Goal: Task Accomplishment & Management: Manage account settings

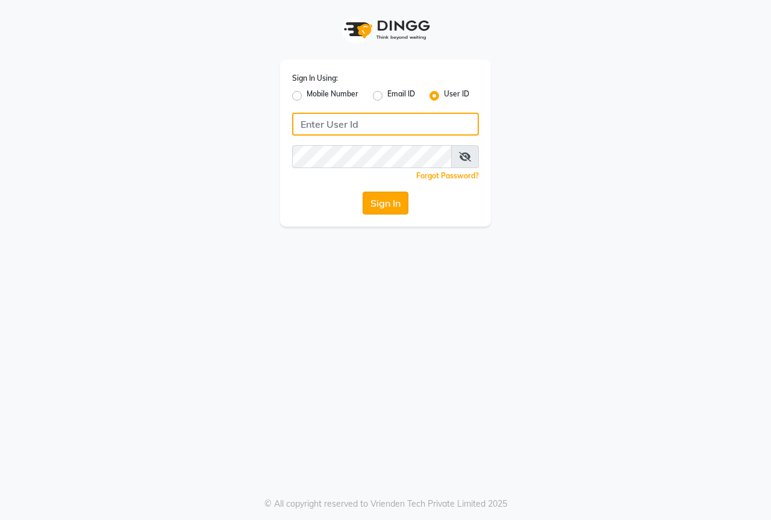
type input "thebestsalon"
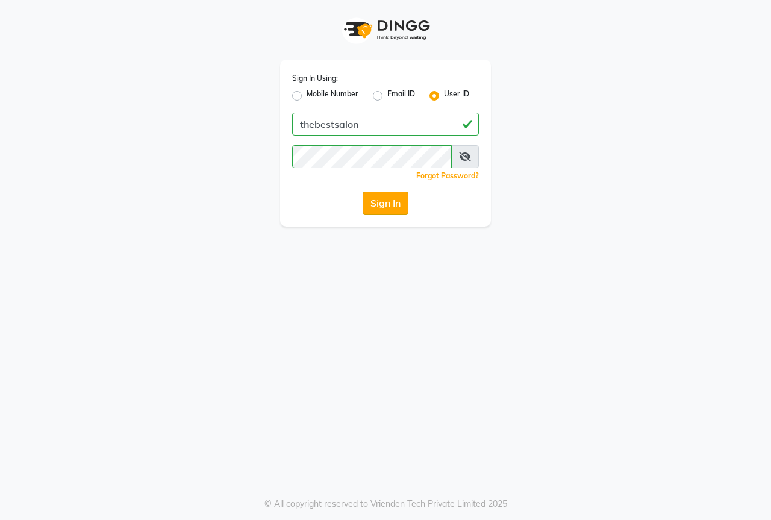
click at [380, 205] on button "Sign In" at bounding box center [385, 202] width 46 height 23
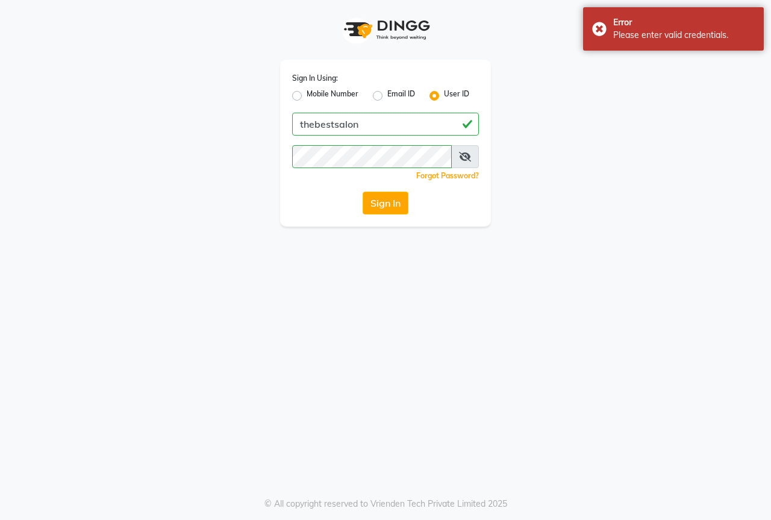
click at [374, 170] on div "Forgot Password?" at bounding box center [385, 175] width 187 height 13
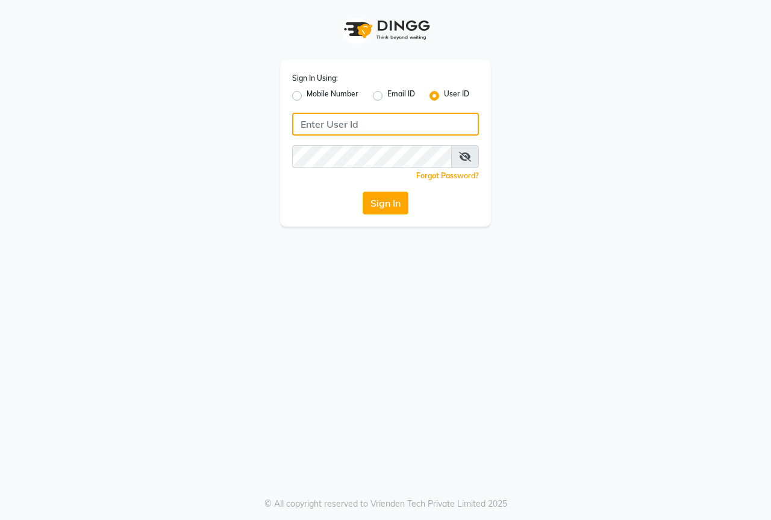
type input "thebestsalon"
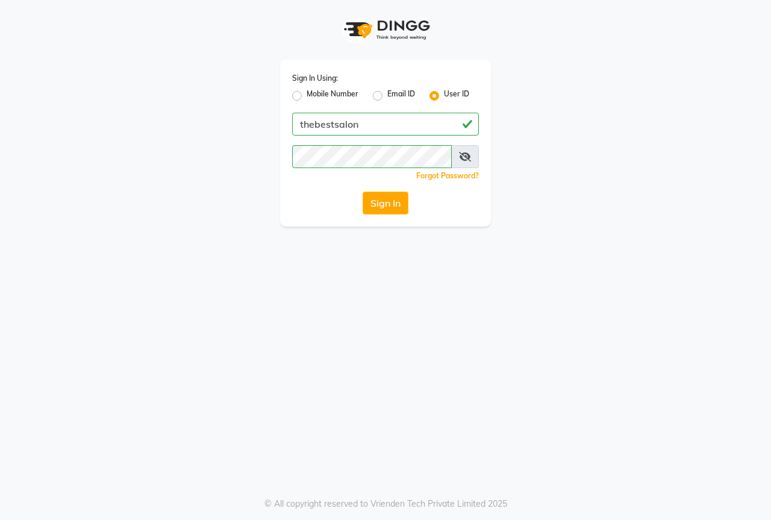
click at [253, 354] on div "Sign In Using: Mobile Number Email ID User ID thebestsalon Remember me Forgot P…" at bounding box center [385, 260] width 771 height 520
click at [394, 205] on button "Sign In" at bounding box center [385, 202] width 46 height 23
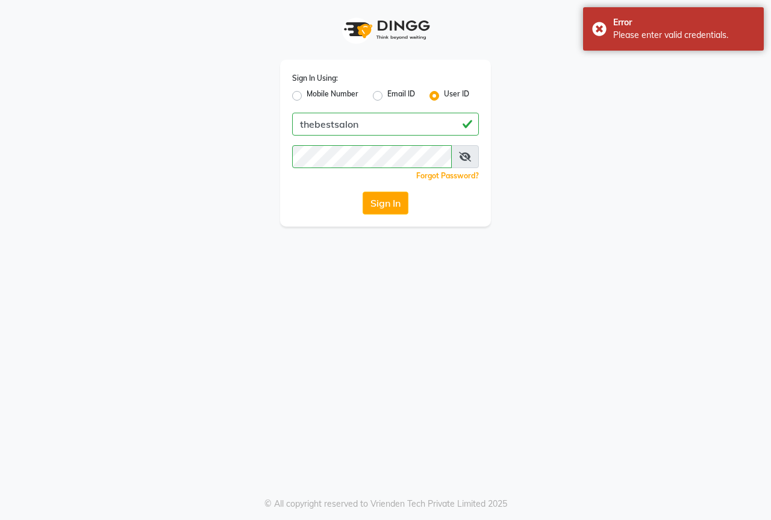
click at [468, 157] on icon at bounding box center [465, 157] width 12 height 10
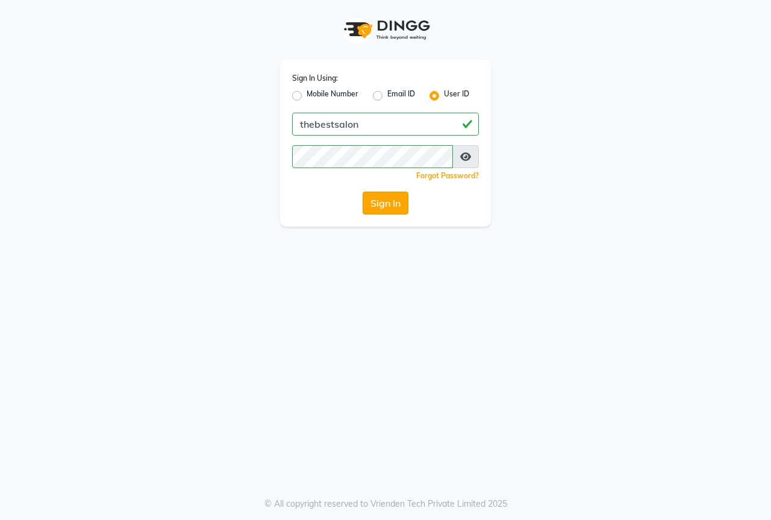
click at [389, 200] on button "Sign In" at bounding box center [385, 202] width 46 height 23
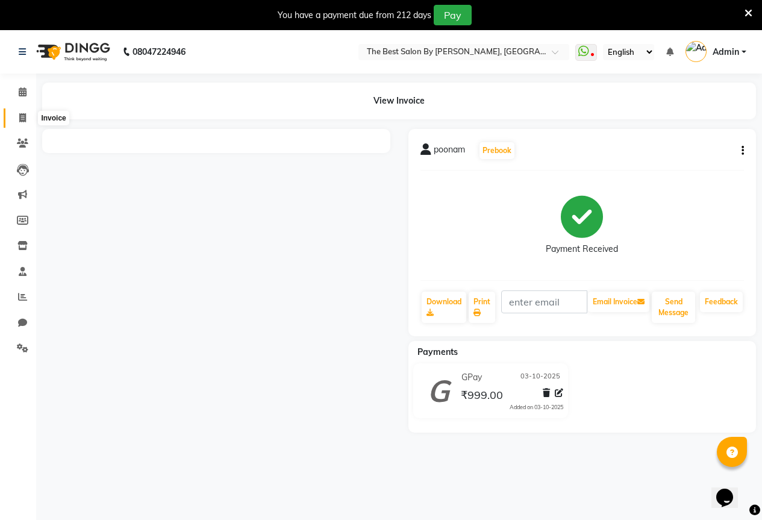
click at [23, 120] on icon at bounding box center [22, 117] width 7 height 9
select select "7209"
select select "service"
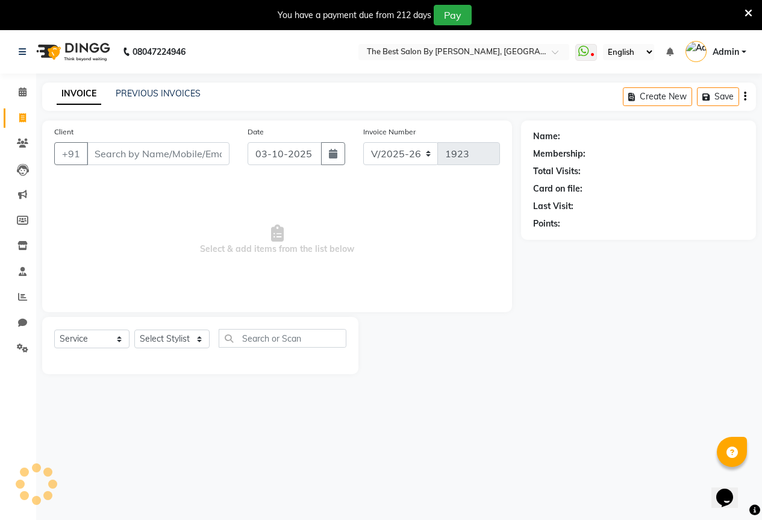
scroll to position [30, 0]
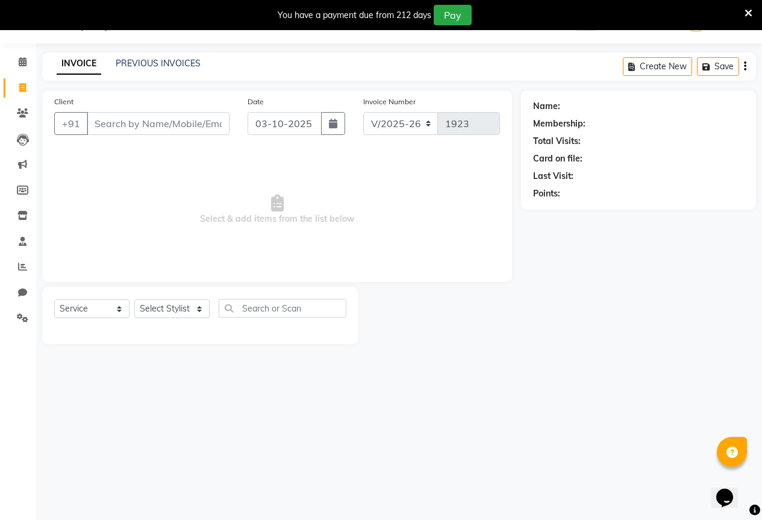
click at [114, 129] on input "Client" at bounding box center [158, 123] width 143 height 23
type input "770973782"
click at [199, 133] on button "Add Client" at bounding box center [198, 123] width 62 height 23
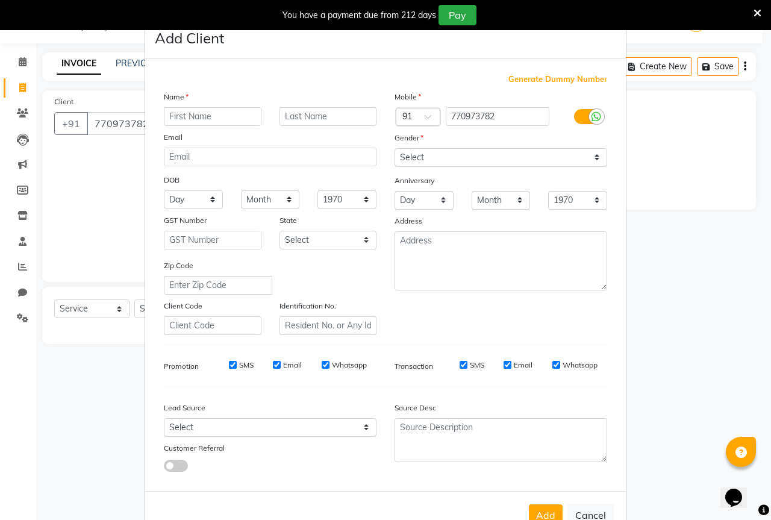
click at [204, 114] on input "text" at bounding box center [213, 116] width 98 height 19
type input "rohit"
click at [428, 154] on select "Select [DEMOGRAPHIC_DATA] [DEMOGRAPHIC_DATA] Other Prefer Not To Say" at bounding box center [500, 157] width 213 height 19
select select "[DEMOGRAPHIC_DATA]"
click at [394, 148] on select "Select [DEMOGRAPHIC_DATA] [DEMOGRAPHIC_DATA] Other Prefer Not To Say" at bounding box center [500, 157] width 213 height 19
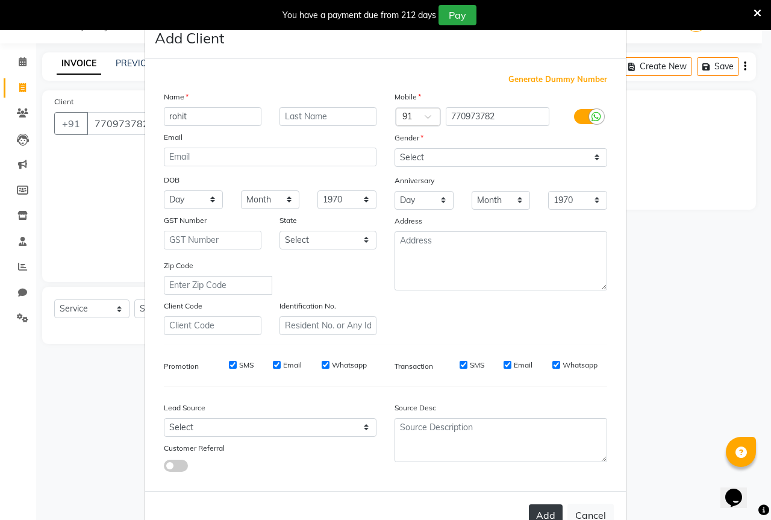
click at [535, 506] on button "Add" at bounding box center [546, 515] width 34 height 22
select select
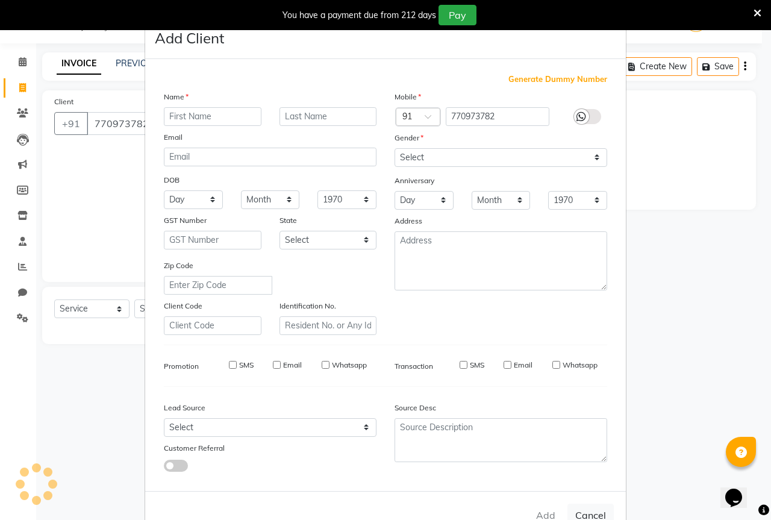
select select
checkbox input "false"
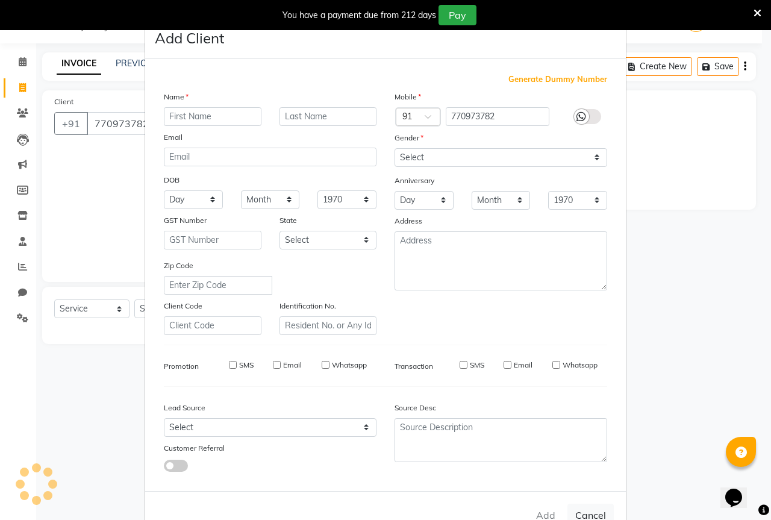
checkbox input "false"
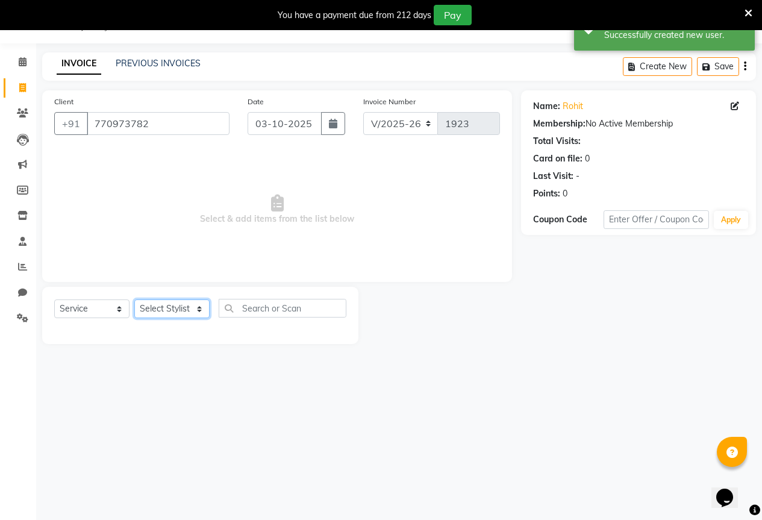
click at [178, 308] on select "Select Stylist AKASH KAJAL [PERSON_NAME] SIR [PERSON_NAME]" at bounding box center [171, 308] width 75 height 19
select select "70744"
click at [134, 299] on select "Select Stylist AKASH KAJAL [PERSON_NAME] SIR [PERSON_NAME]" at bounding box center [171, 308] width 75 height 19
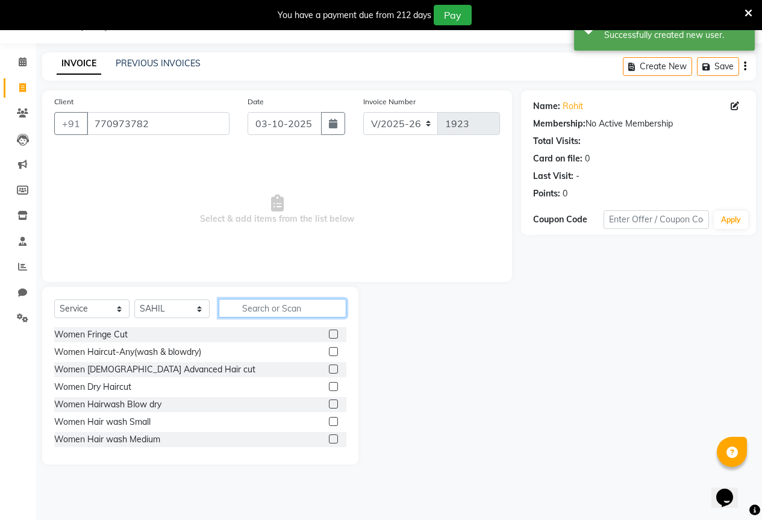
click at [261, 300] on input "text" at bounding box center [283, 308] width 128 height 19
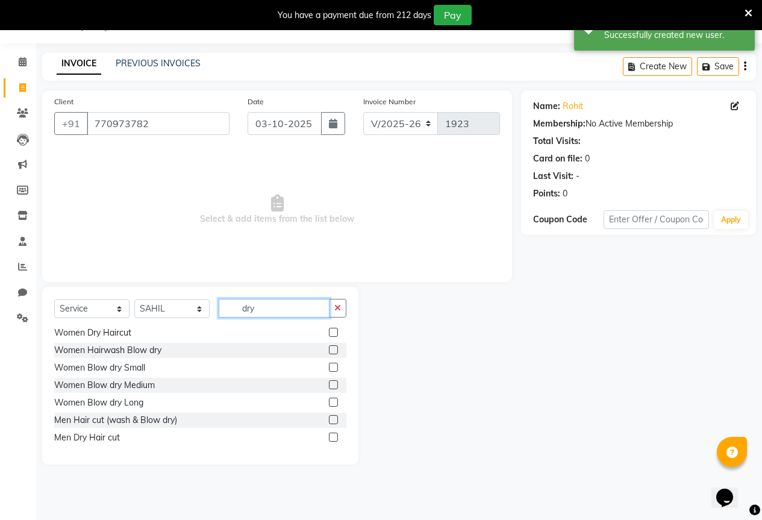
scroll to position [37, 0]
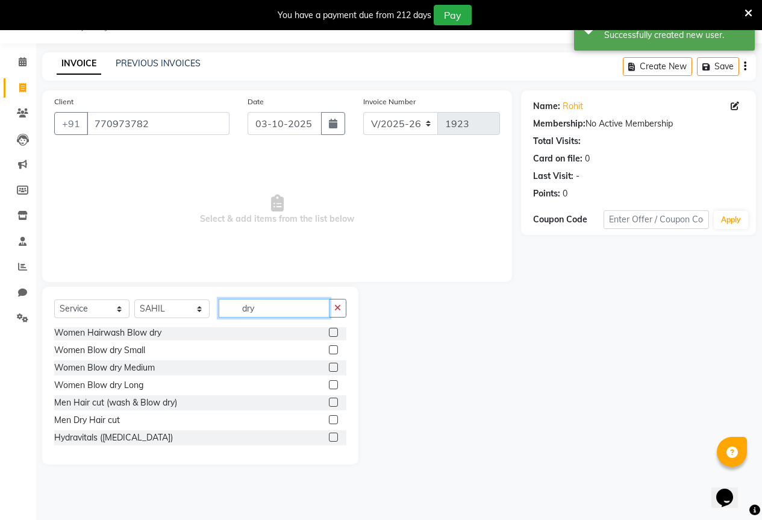
type input "dry"
click at [329, 417] on label at bounding box center [333, 419] width 9 height 9
click at [329, 417] on input "checkbox" at bounding box center [333, 420] width 8 height 8
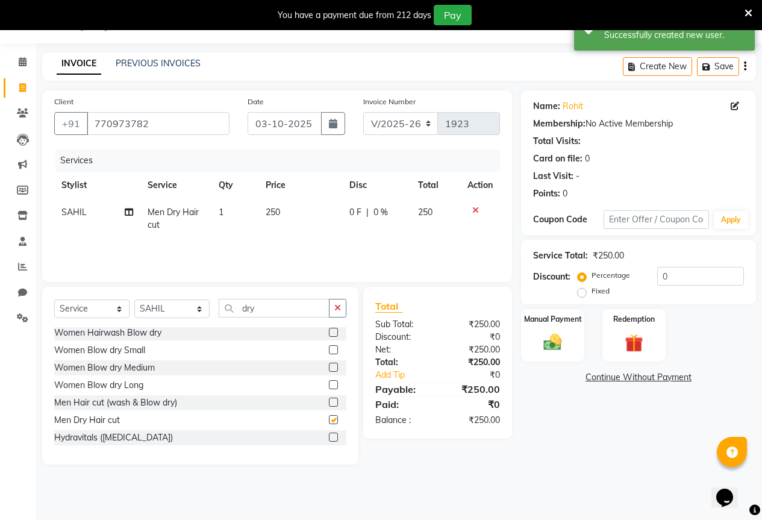
checkbox input "false"
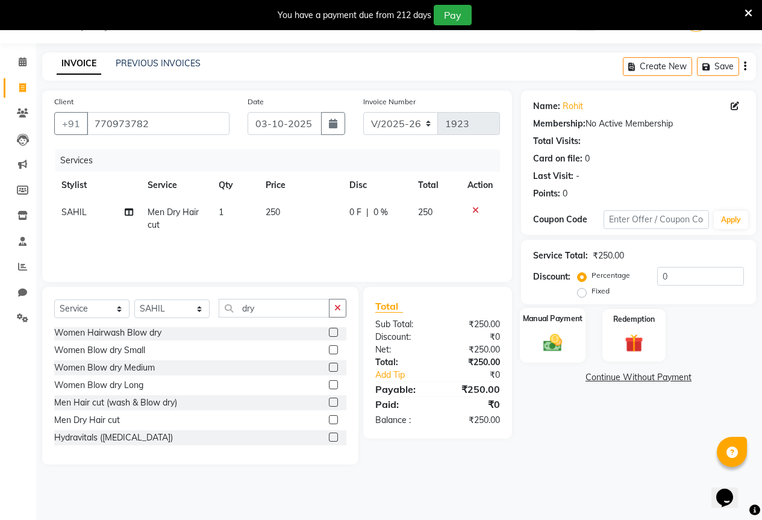
click at [565, 349] on img at bounding box center [552, 342] width 31 height 22
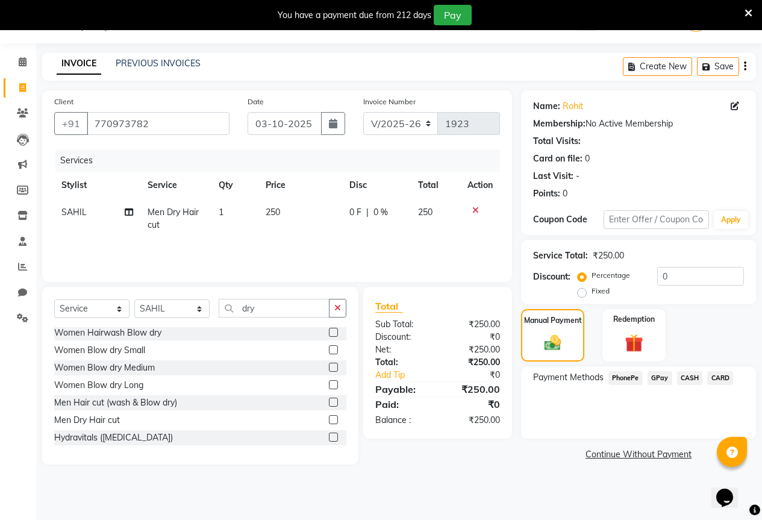
click at [656, 379] on span "GPay" at bounding box center [659, 378] width 25 height 14
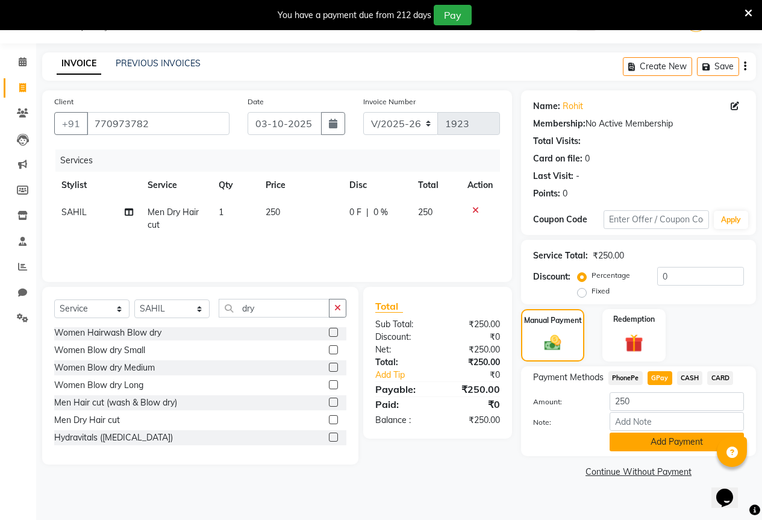
click at [645, 443] on button "Add Payment" at bounding box center [676, 441] width 134 height 19
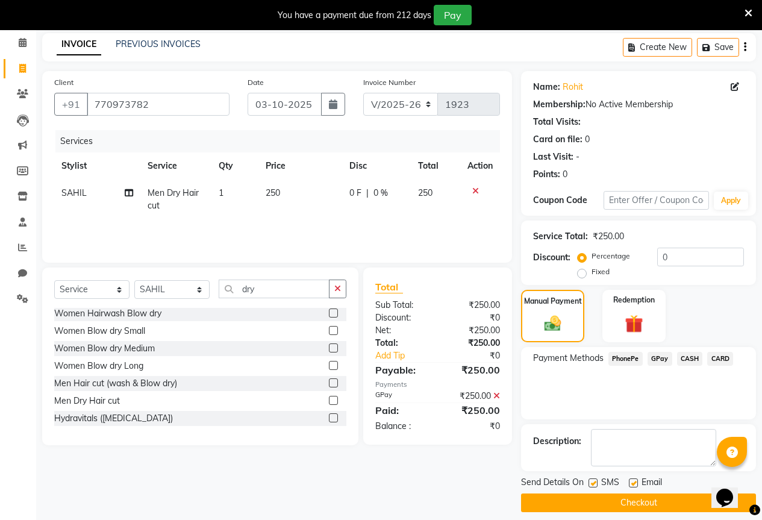
scroll to position [60, 0]
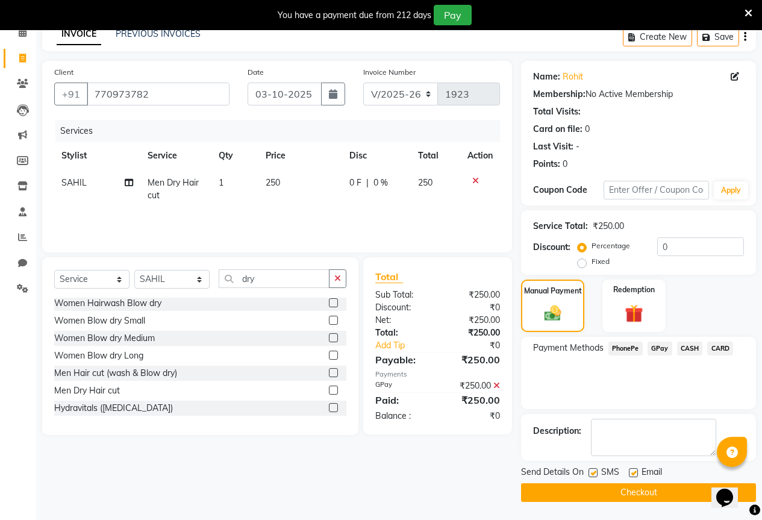
click at [576, 488] on button "Checkout" at bounding box center [638, 492] width 235 height 19
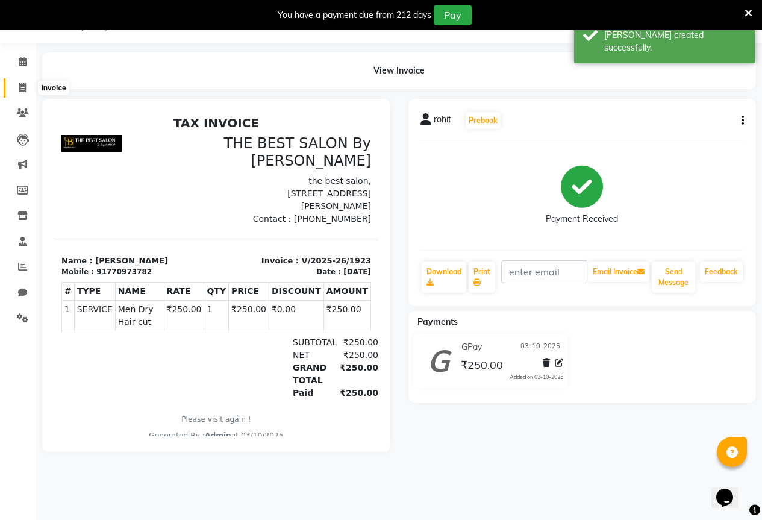
click at [25, 87] on icon at bounding box center [22, 87] width 7 height 9
select select "7209"
select select "service"
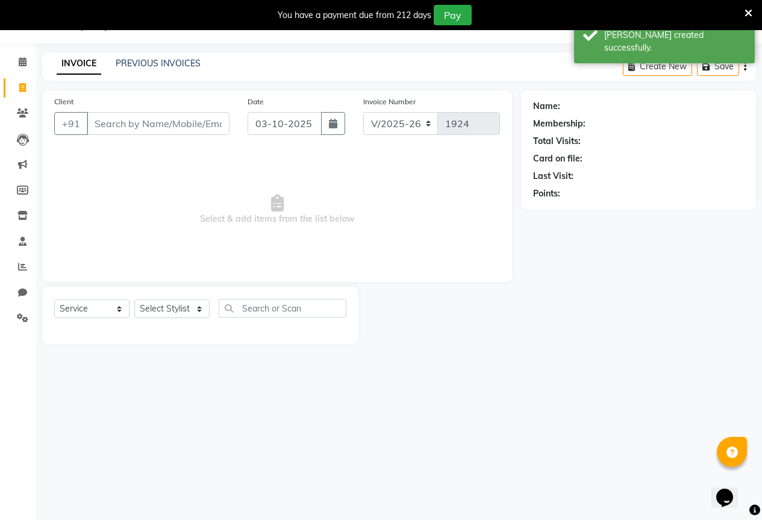
click at [129, 120] on input "Client" at bounding box center [158, 123] width 143 height 23
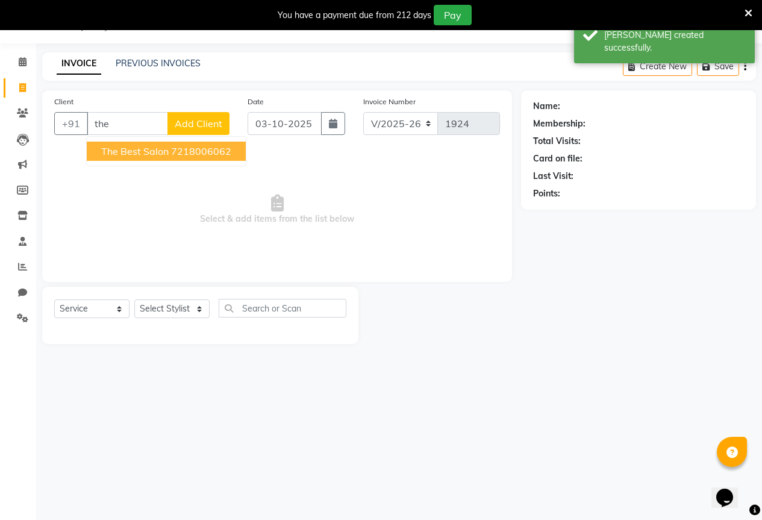
click at [116, 146] on span "the best salon" at bounding box center [134, 151] width 67 height 12
type input "7218006062"
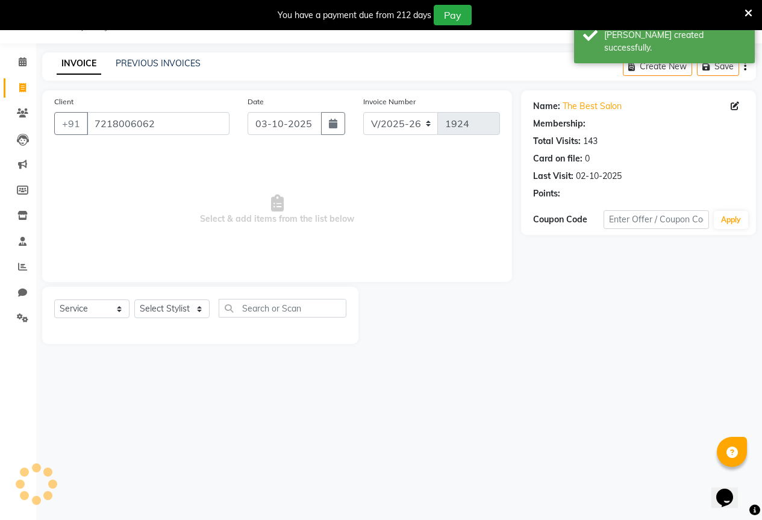
select select "1: Object"
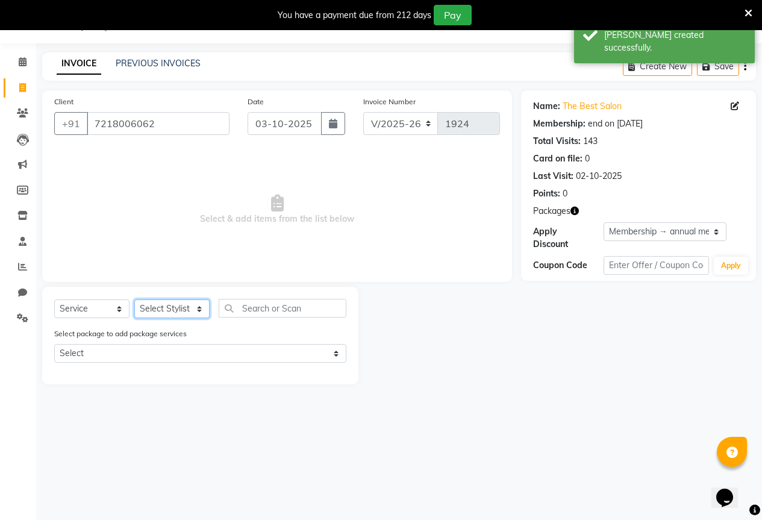
click at [177, 313] on select "Select Stylist AKASH KAJAL [PERSON_NAME] SIR [PERSON_NAME]" at bounding box center [171, 308] width 75 height 19
select select "61550"
click at [134, 299] on select "Select Stylist AKASH KAJAL [PERSON_NAME] SIR [PERSON_NAME]" at bounding box center [171, 308] width 75 height 19
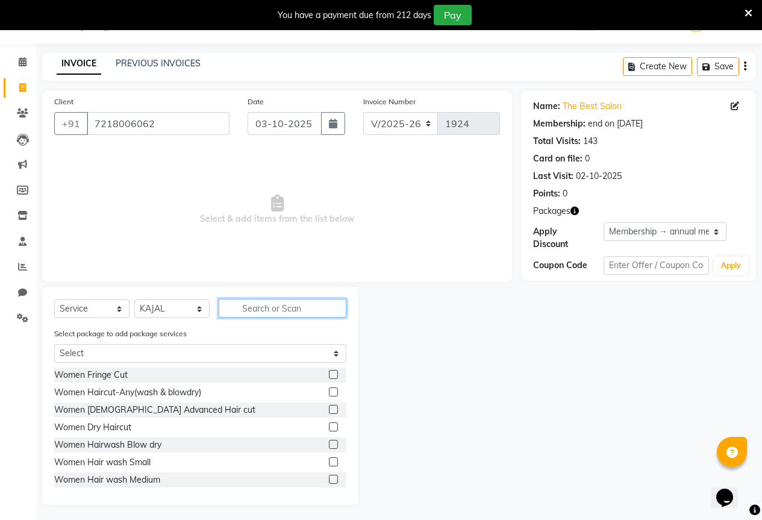
click at [258, 303] on input "text" at bounding box center [283, 308] width 128 height 19
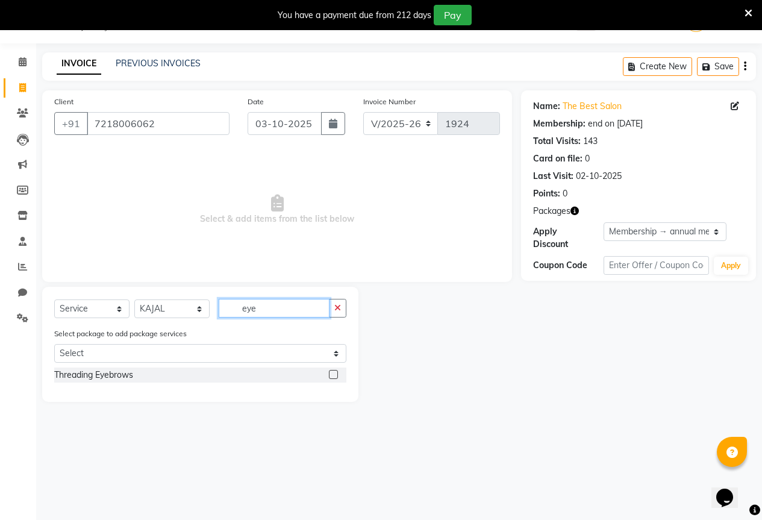
type input "eye"
click at [332, 375] on label at bounding box center [333, 374] width 9 height 9
click at [332, 375] on input "checkbox" at bounding box center [333, 375] width 8 height 8
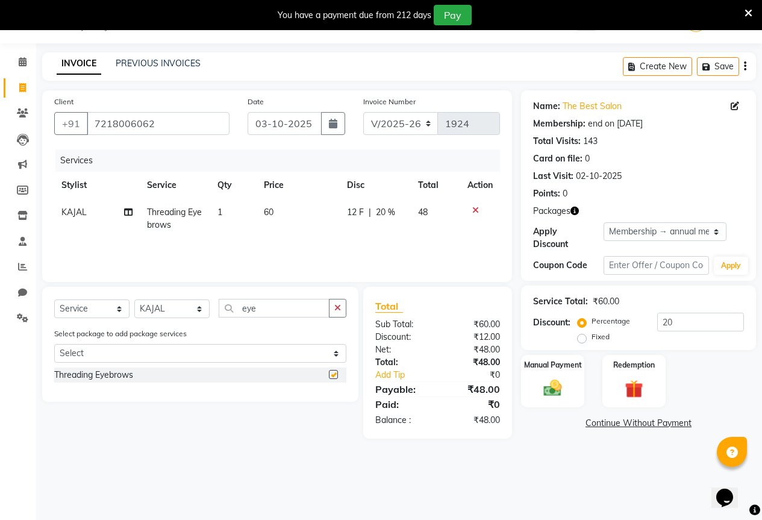
checkbox input "false"
click at [264, 308] on input "eye" at bounding box center [274, 308] width 111 height 19
type input "e"
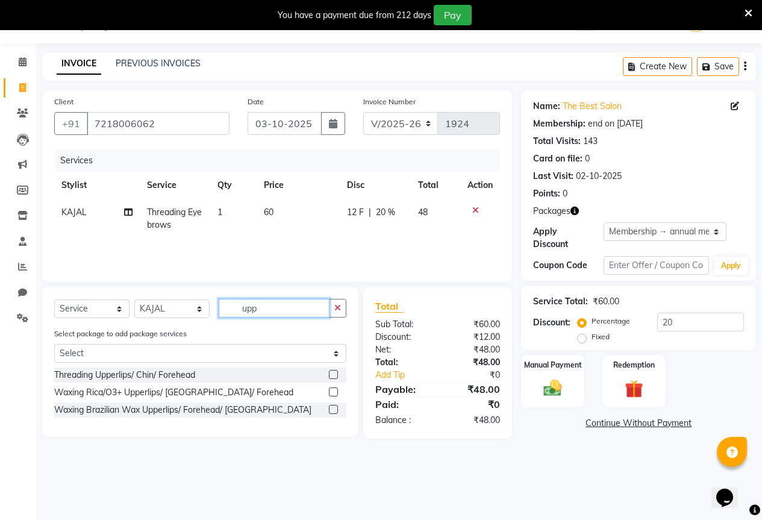
type input "upp"
click at [333, 378] on label at bounding box center [333, 374] width 9 height 9
click at [333, 378] on input "checkbox" at bounding box center [333, 375] width 8 height 8
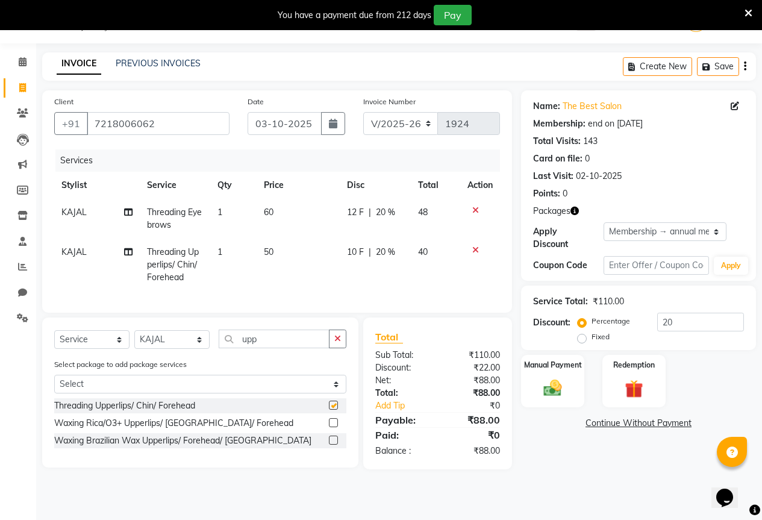
checkbox input "false"
click at [356, 211] on span "12 F" at bounding box center [355, 212] width 17 height 13
select select "61550"
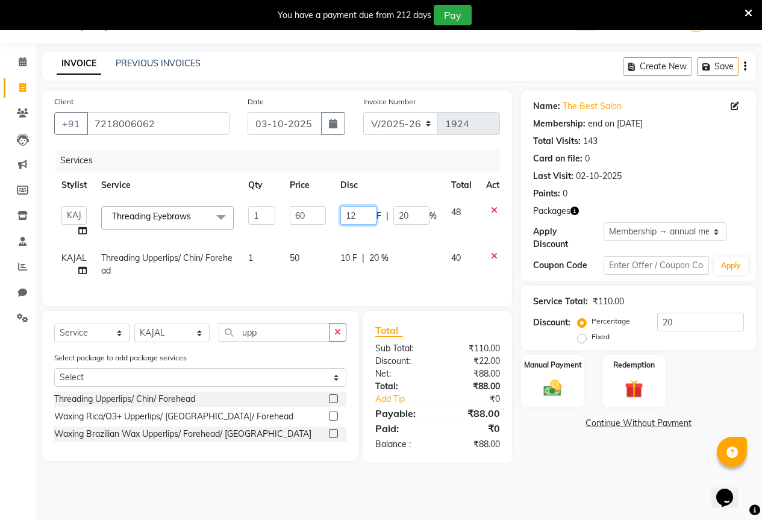
click at [356, 211] on input "12" at bounding box center [358, 215] width 36 height 19
type input "10"
click at [354, 257] on span "10 F" at bounding box center [348, 258] width 17 height 13
select select "61550"
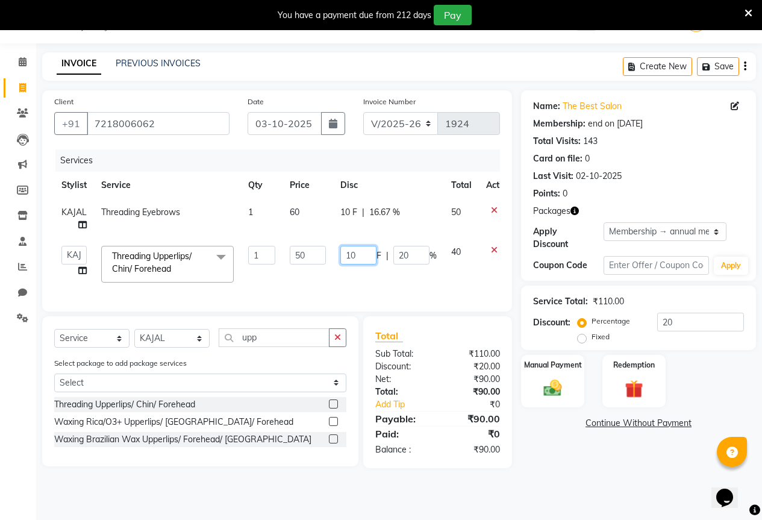
click at [356, 255] on input "10" at bounding box center [358, 255] width 36 height 19
type input "1"
type input "0"
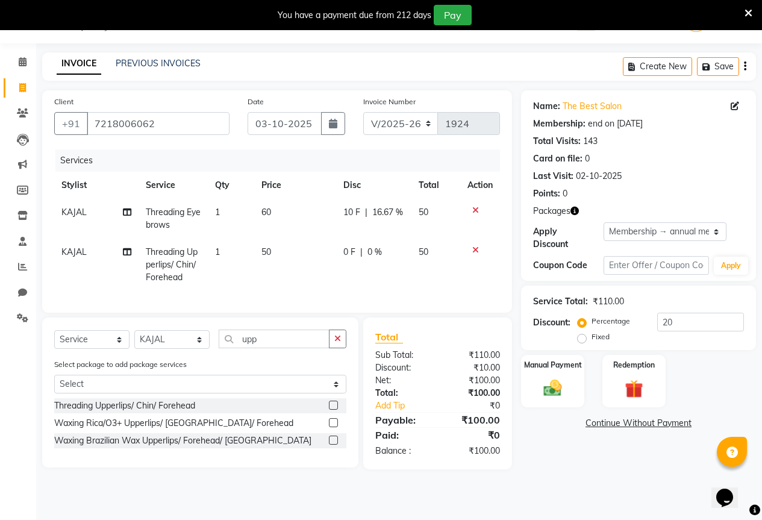
click at [579, 465] on div "Name: The Best Salon Membership: end on 22-11-2025 Total Visits: 143 Card on fi…" at bounding box center [643, 279] width 244 height 379
click at [555, 382] on img at bounding box center [552, 388] width 31 height 22
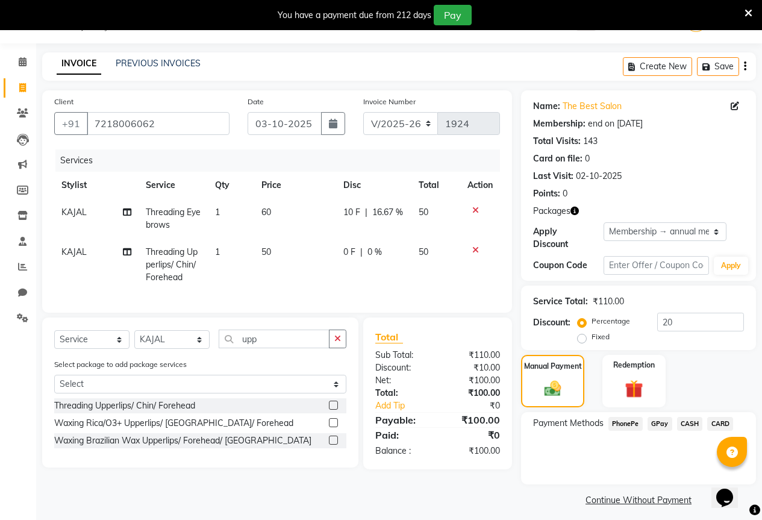
click at [658, 417] on span "GPay" at bounding box center [659, 424] width 25 height 14
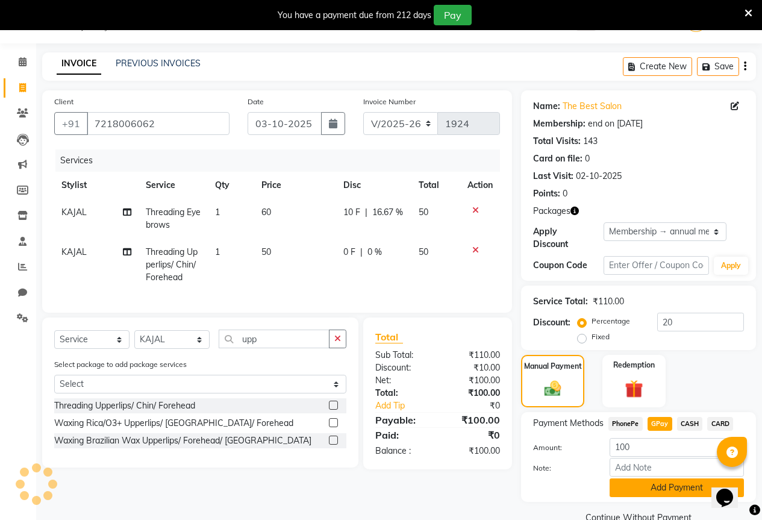
click at [653, 478] on button "Add Payment" at bounding box center [676, 487] width 134 height 19
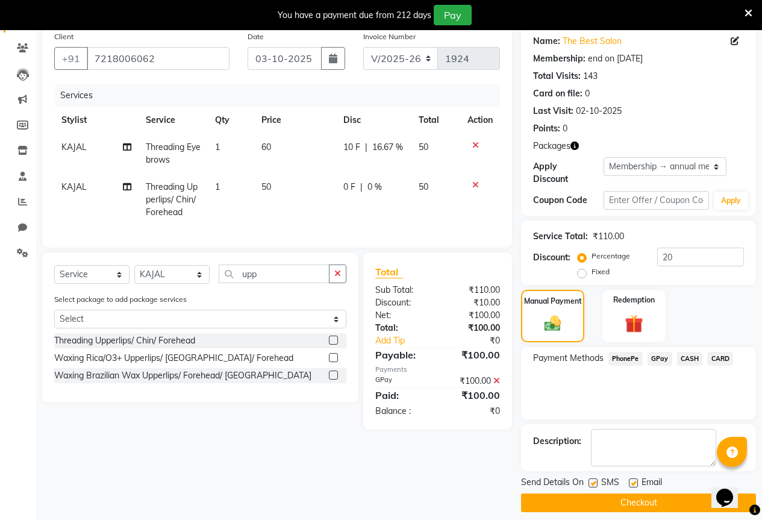
scroll to position [96, 0]
click at [653, 493] on button "Checkout" at bounding box center [638, 502] width 235 height 19
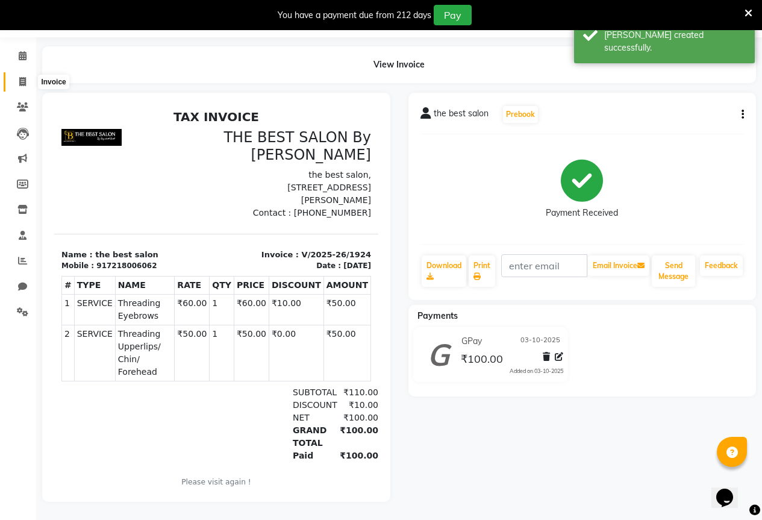
click at [25, 75] on span at bounding box center [22, 82] width 21 height 14
select select "7209"
select select "service"
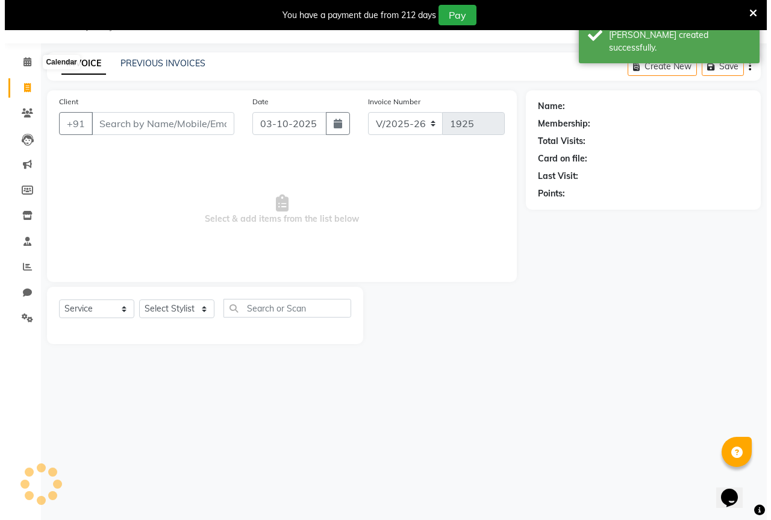
scroll to position [30, 0]
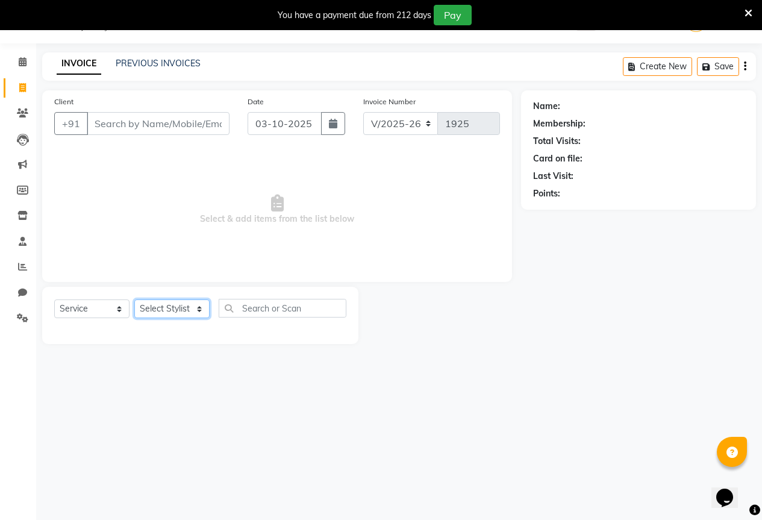
click at [157, 302] on select "Select Stylist AKASH KAJAL [PERSON_NAME] SIR [PERSON_NAME]" at bounding box center [171, 308] width 75 height 19
select select "61553"
click at [134, 299] on select "Select Stylist AKASH KAJAL [PERSON_NAME] SIR [PERSON_NAME]" at bounding box center [171, 308] width 75 height 19
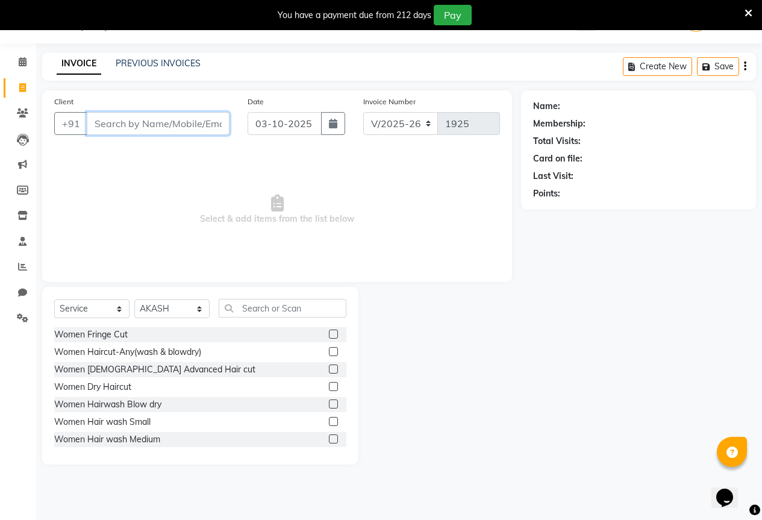
click at [125, 131] on input "Client" at bounding box center [158, 123] width 143 height 23
type input "9372315892"
click at [197, 123] on span "Add Client" at bounding box center [199, 123] width 48 height 12
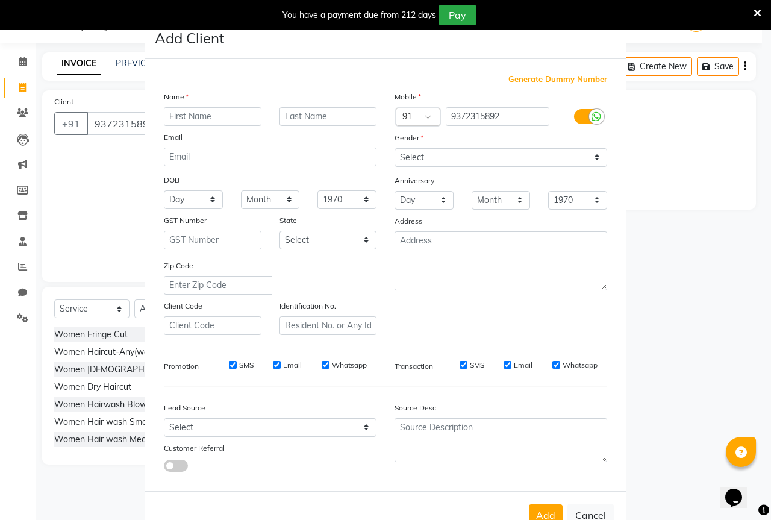
click at [194, 107] on input "text" at bounding box center [213, 116] width 98 height 19
type input "[PERSON_NAME]"
click at [474, 151] on select "Select [DEMOGRAPHIC_DATA] [DEMOGRAPHIC_DATA] Other Prefer Not To Say" at bounding box center [500, 157] width 213 height 19
click at [394, 148] on select "Select [DEMOGRAPHIC_DATA] [DEMOGRAPHIC_DATA] Other Prefer Not To Say" at bounding box center [500, 157] width 213 height 19
click at [458, 150] on select "Select [DEMOGRAPHIC_DATA] [DEMOGRAPHIC_DATA] Other Prefer Not To Say" at bounding box center [500, 157] width 213 height 19
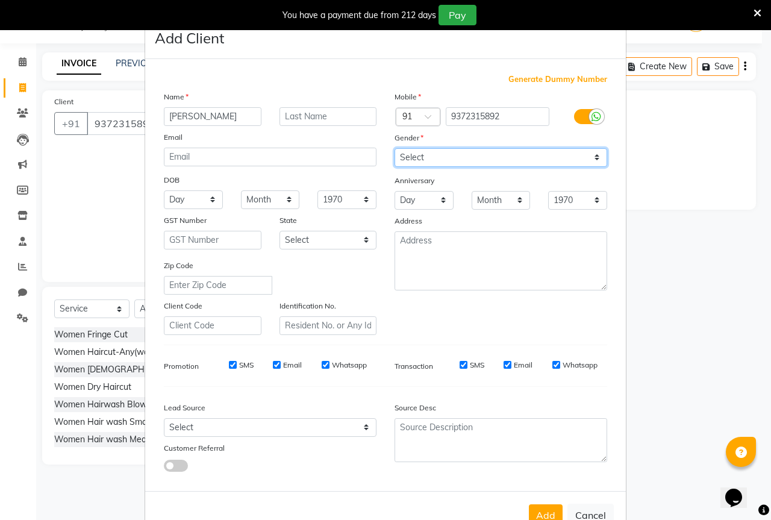
select select "[DEMOGRAPHIC_DATA]"
click at [394, 148] on select "Select [DEMOGRAPHIC_DATA] [DEMOGRAPHIC_DATA] Other Prefer Not To Say" at bounding box center [500, 157] width 213 height 19
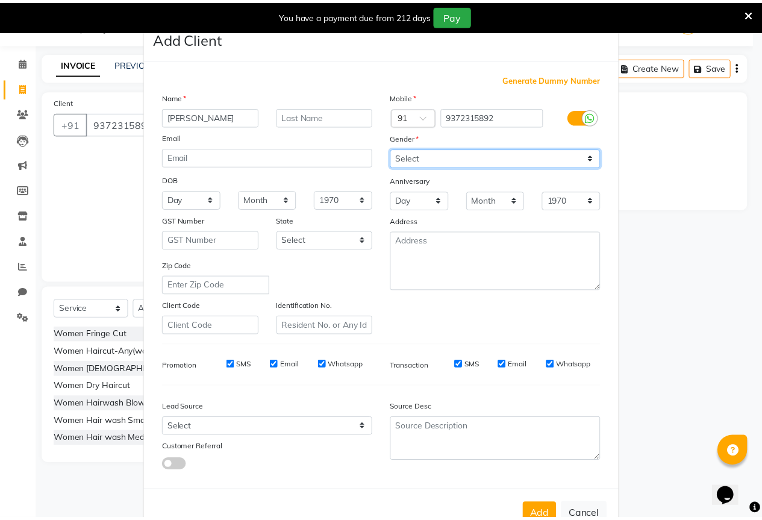
scroll to position [36, 0]
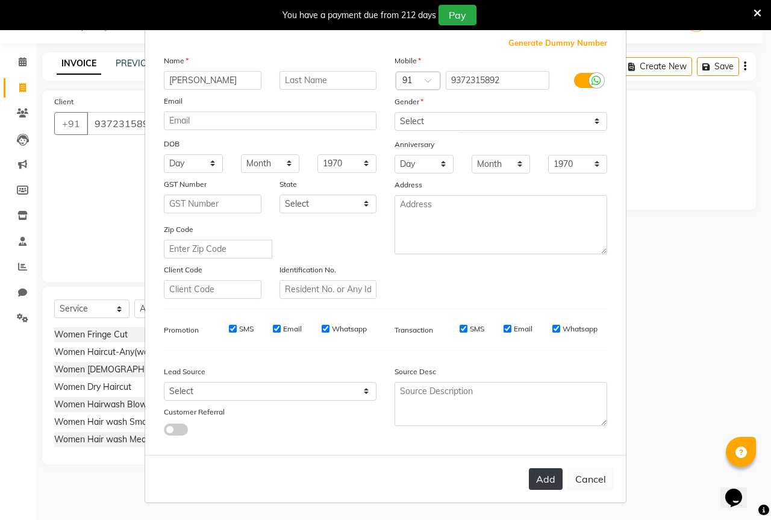
click at [533, 474] on button "Add" at bounding box center [546, 479] width 34 height 22
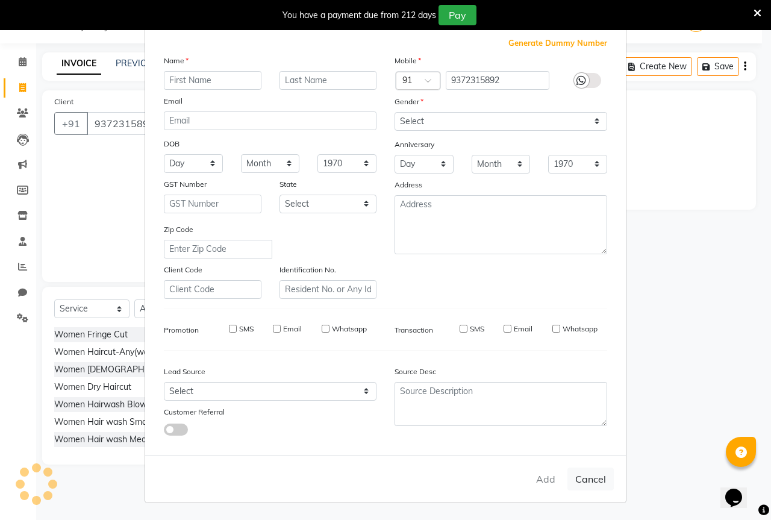
select select
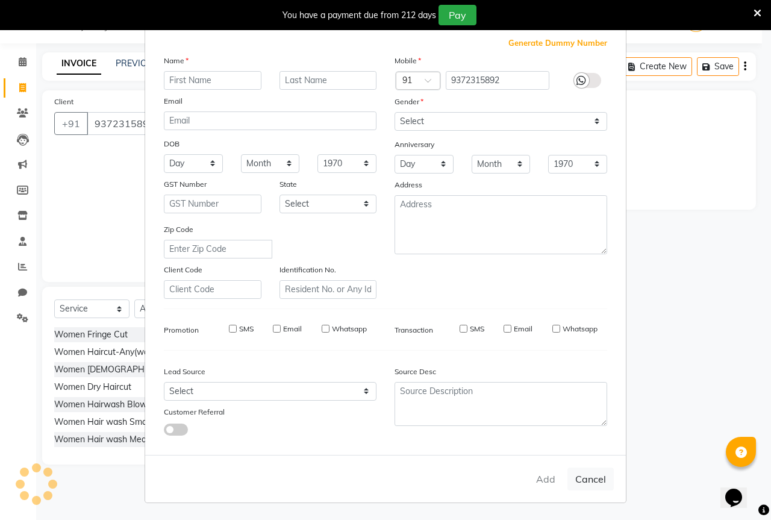
select select
checkbox input "false"
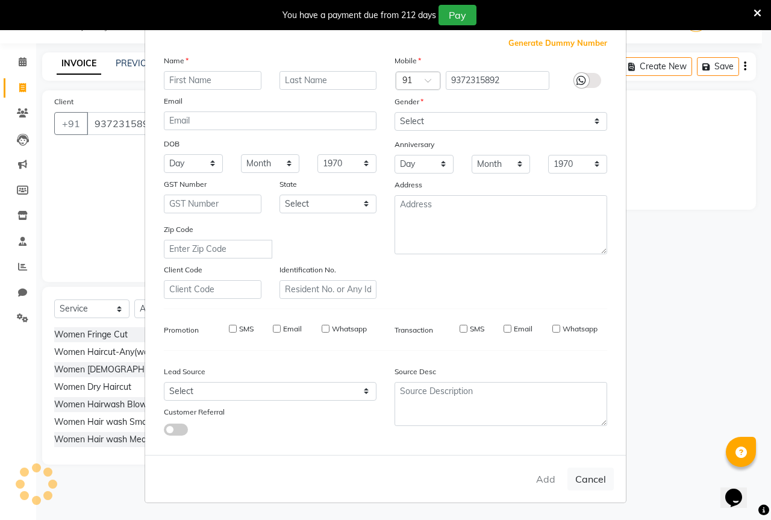
checkbox input "false"
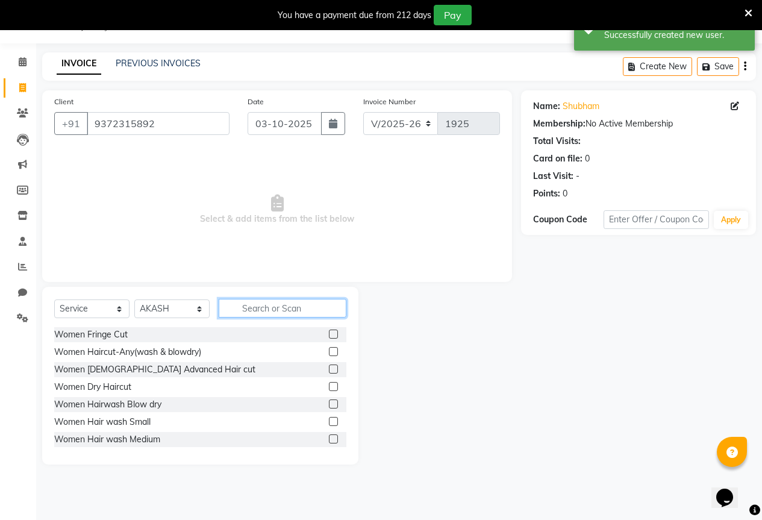
click at [246, 315] on input "text" at bounding box center [283, 308] width 128 height 19
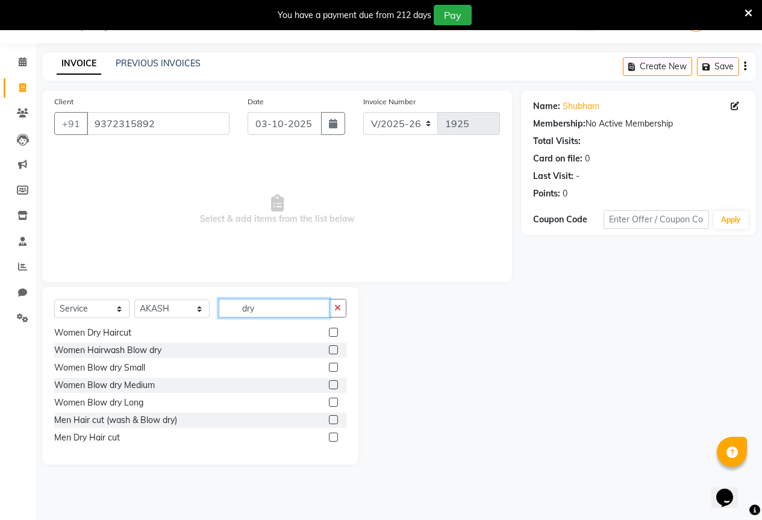
scroll to position [37, 0]
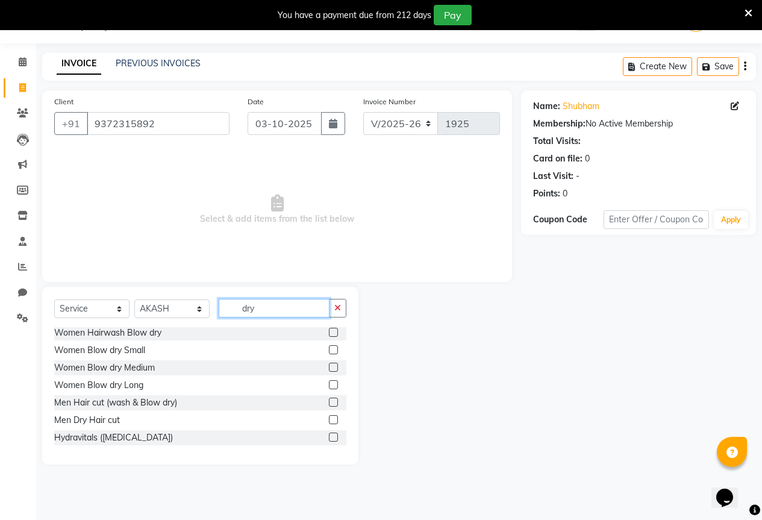
type input "dry"
click at [329, 420] on label at bounding box center [333, 419] width 9 height 9
click at [329, 420] on input "checkbox" at bounding box center [333, 420] width 8 height 8
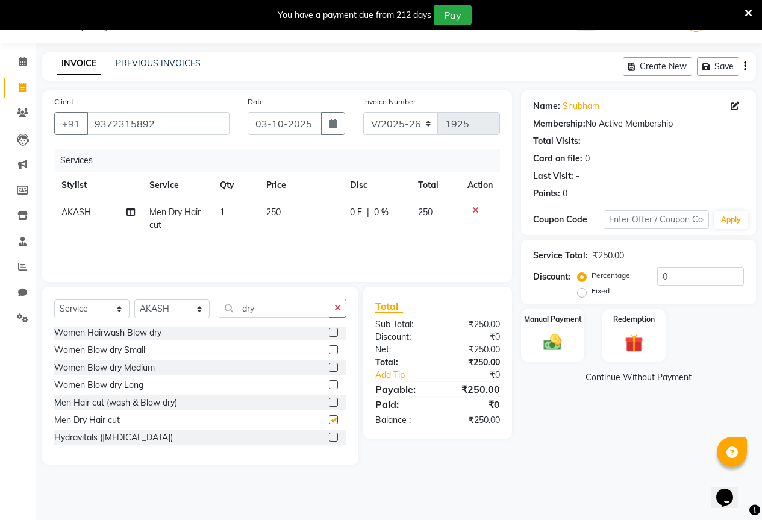
checkbox input "false"
click at [544, 346] on img at bounding box center [552, 342] width 31 height 22
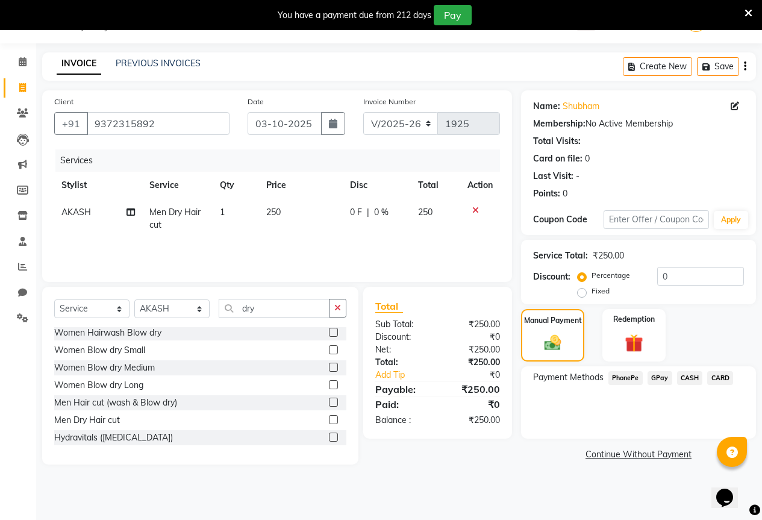
click at [661, 379] on span "GPay" at bounding box center [659, 378] width 25 height 14
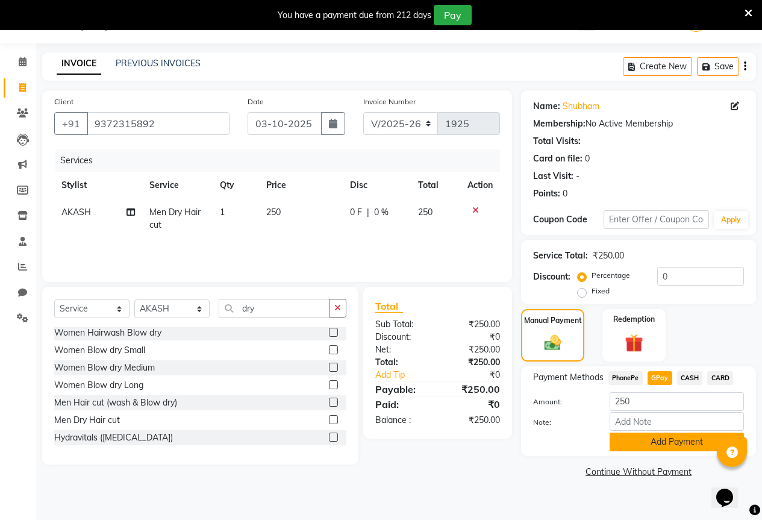
click at [658, 438] on button "Add Payment" at bounding box center [676, 441] width 134 height 19
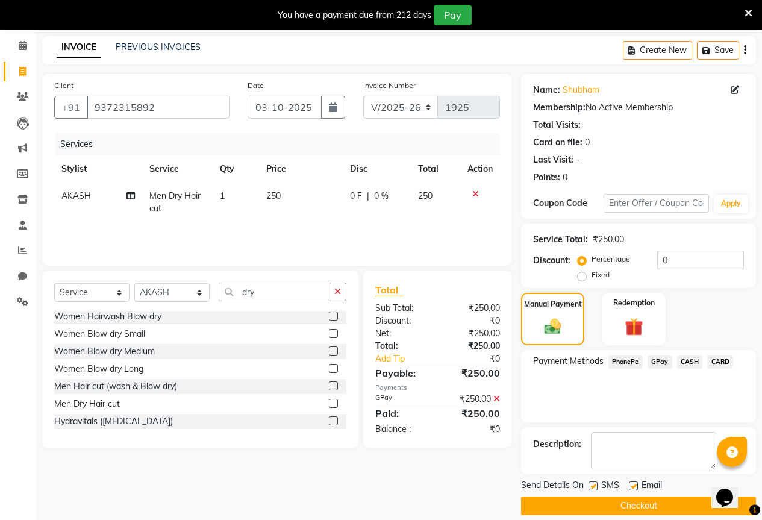
scroll to position [60, 0]
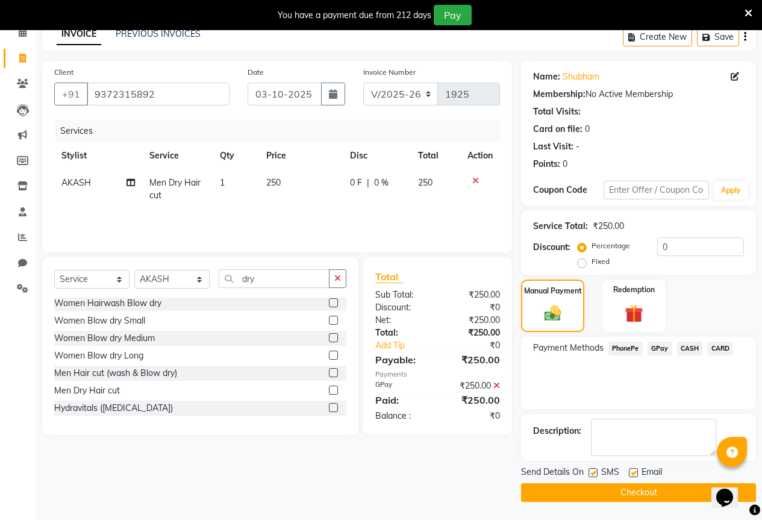
click at [620, 494] on button "Checkout" at bounding box center [638, 492] width 235 height 19
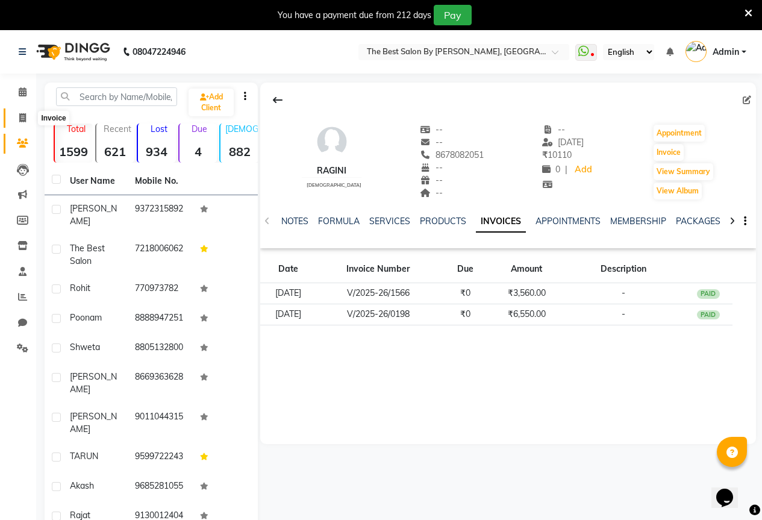
click at [26, 117] on span at bounding box center [22, 118] width 21 height 14
select select "7209"
select select "service"
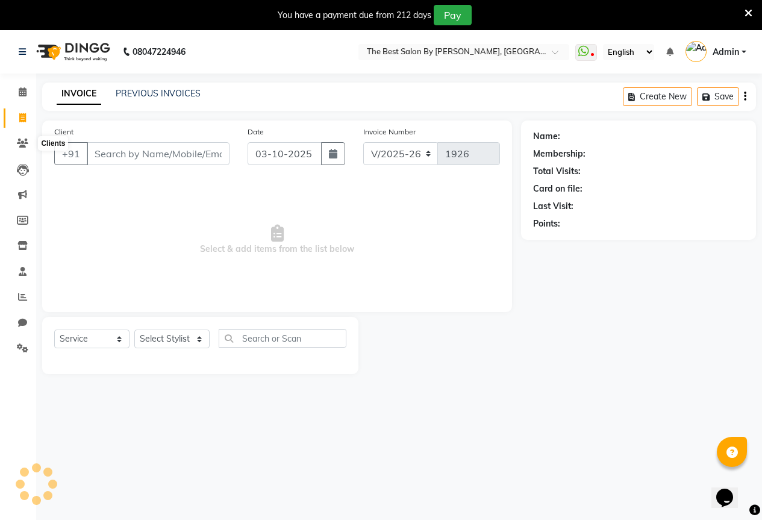
scroll to position [30, 0]
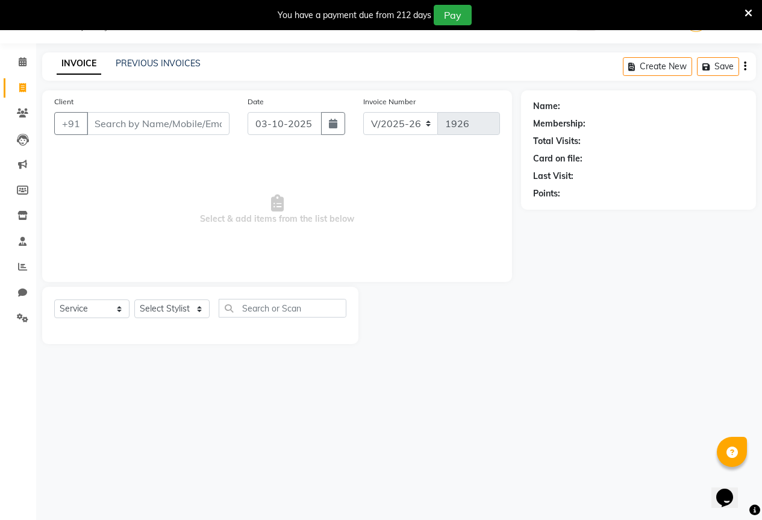
click at [144, 122] on input "Client" at bounding box center [158, 123] width 143 height 23
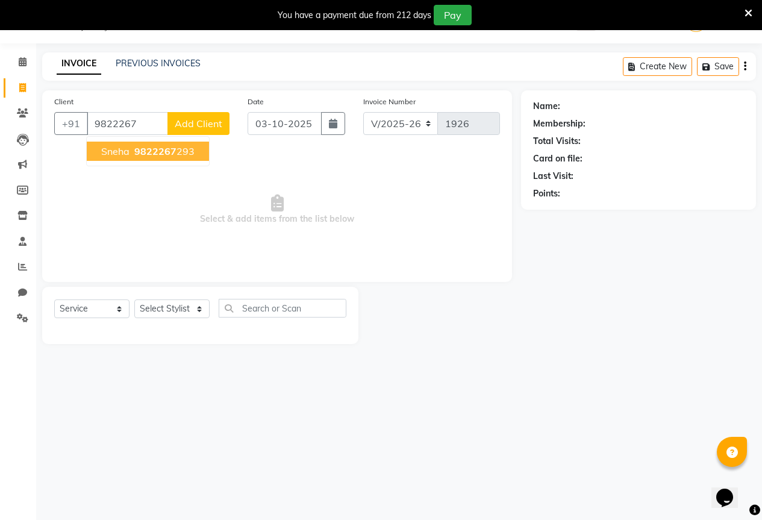
click at [175, 151] on ngb-highlight "9822267 293" at bounding box center [163, 151] width 63 height 12
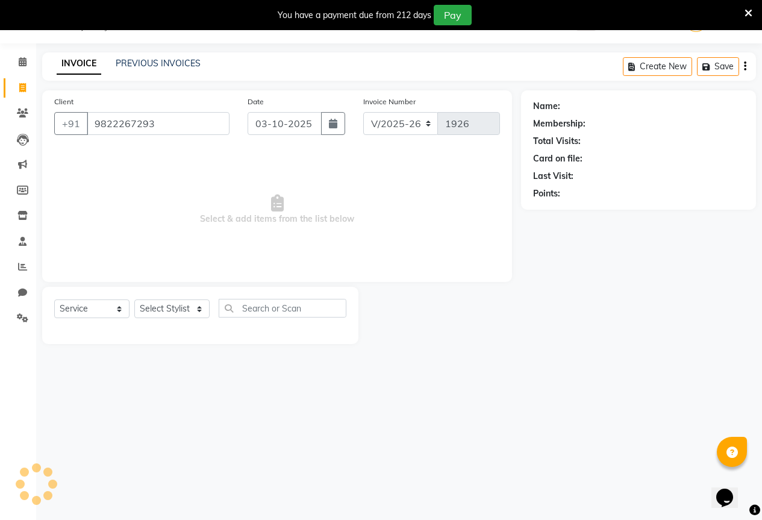
type input "9822267293"
click at [157, 314] on select "Select Stylist AKASH KAJAL [PERSON_NAME] SIR [PERSON_NAME]" at bounding box center [171, 308] width 75 height 19
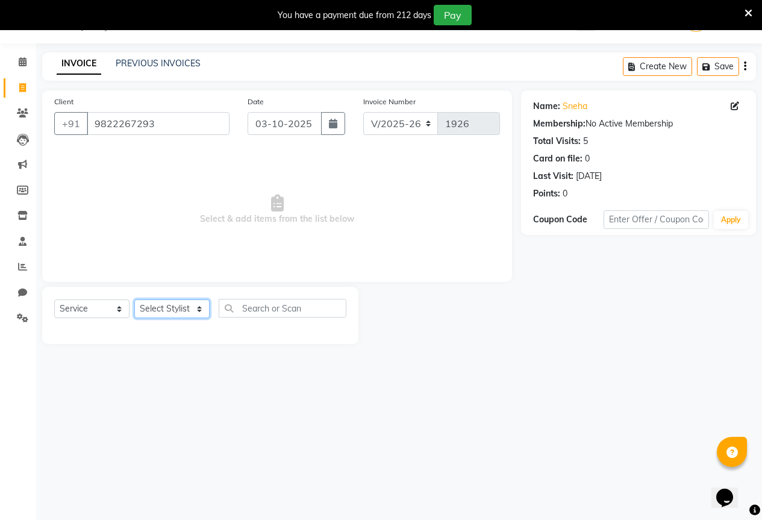
select select "61551"
click at [134, 299] on select "Select Stylist AKASH KAJAL [PERSON_NAME] SIR [PERSON_NAME]" at bounding box center [171, 308] width 75 height 19
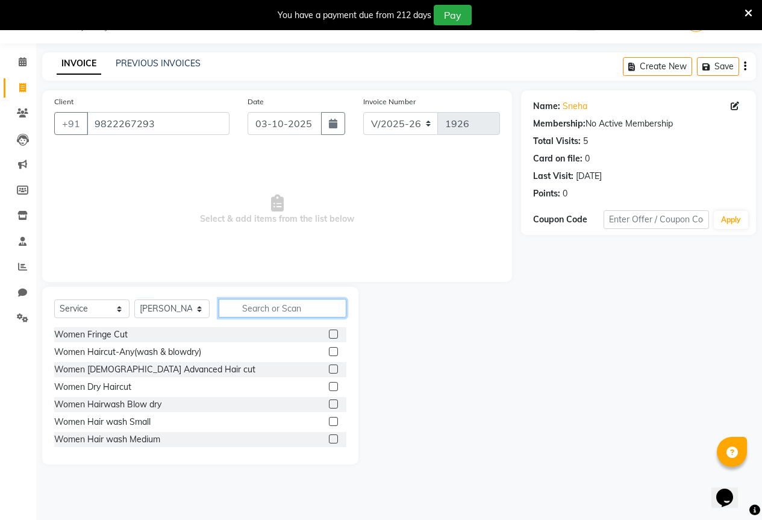
click at [264, 302] on input "text" at bounding box center [283, 308] width 128 height 19
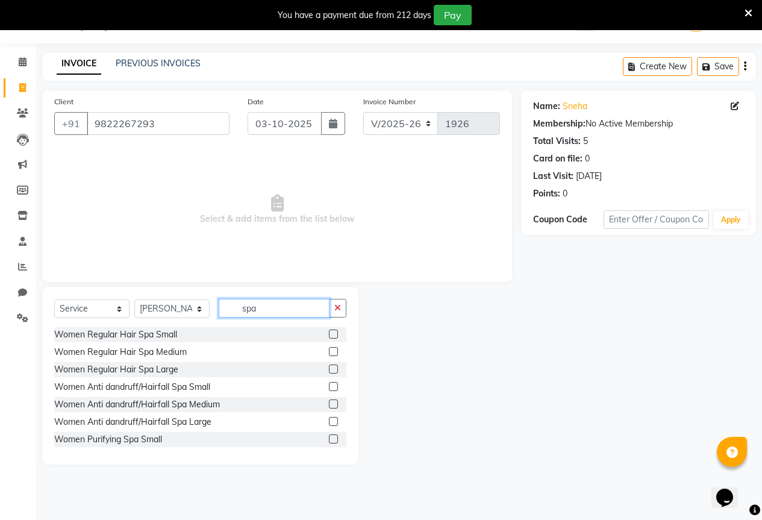
type input "spa"
click at [329, 332] on label at bounding box center [333, 333] width 9 height 9
click at [329, 332] on input "checkbox" at bounding box center [333, 335] width 8 height 8
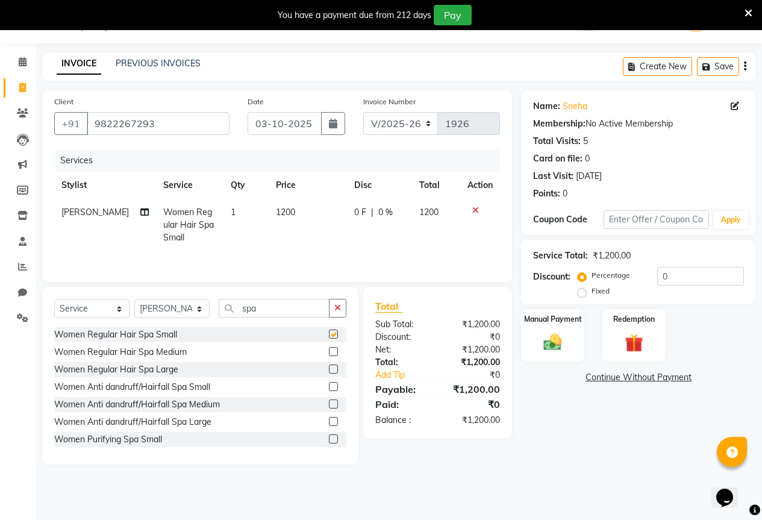
checkbox input "false"
click at [354, 211] on span "0 F" at bounding box center [360, 212] width 12 height 13
select select "61551"
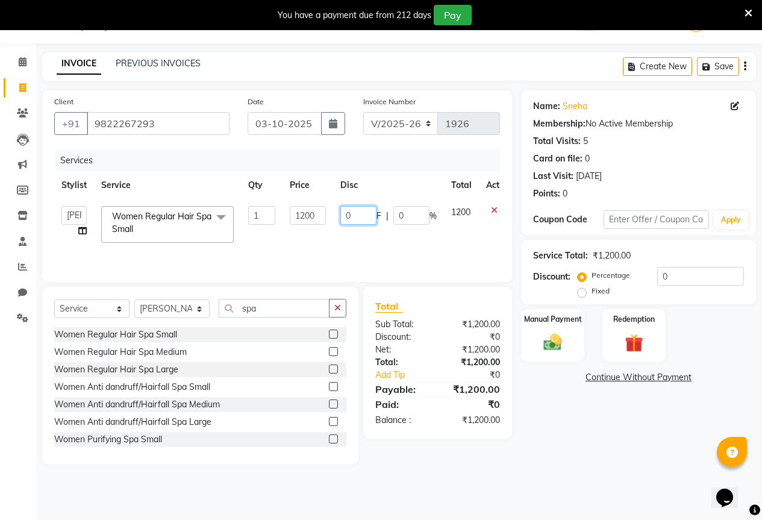
click at [356, 217] on input "0" at bounding box center [358, 215] width 36 height 19
type input "1"
click at [351, 218] on input "20" at bounding box center [358, 215] width 36 height 19
type input "200"
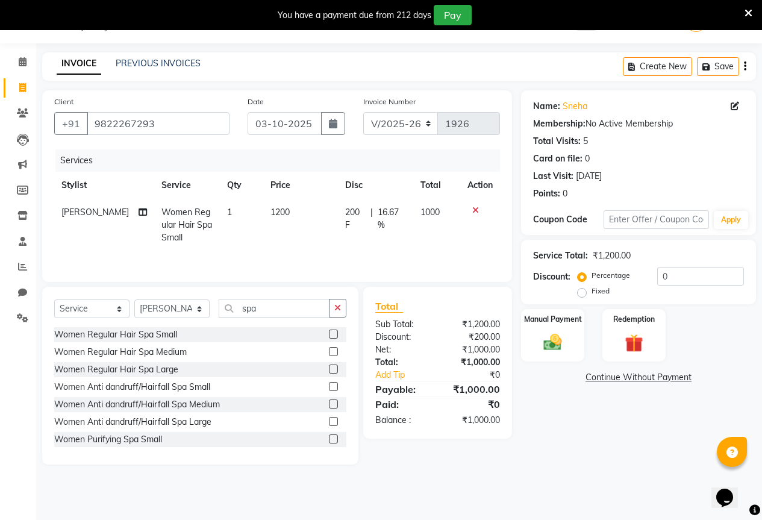
click at [273, 211] on span "1200" at bounding box center [279, 212] width 19 height 11
select select "61551"
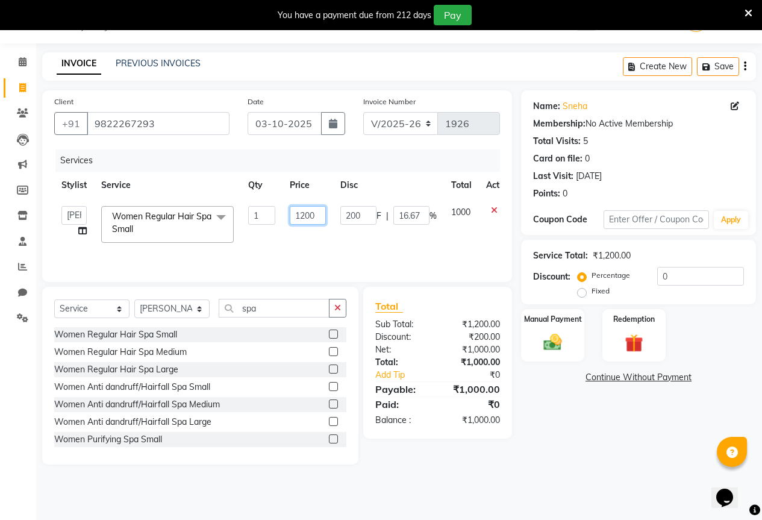
click at [303, 214] on input "1200" at bounding box center [308, 215] width 36 height 19
type input "1300"
click at [593, 399] on div "Name: Sneha Membership: No Active Membership Total Visits: 5 Card on file: 0 La…" at bounding box center [643, 277] width 244 height 374
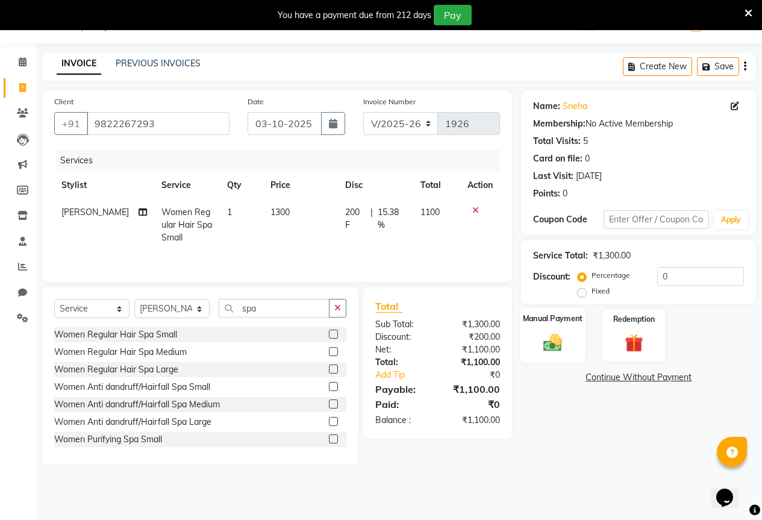
click at [558, 343] on img at bounding box center [552, 342] width 31 height 22
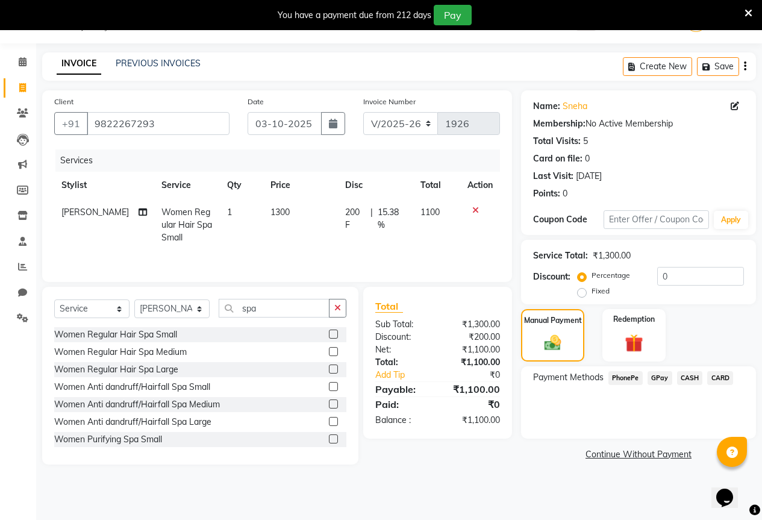
click at [666, 374] on span "GPay" at bounding box center [659, 378] width 25 height 14
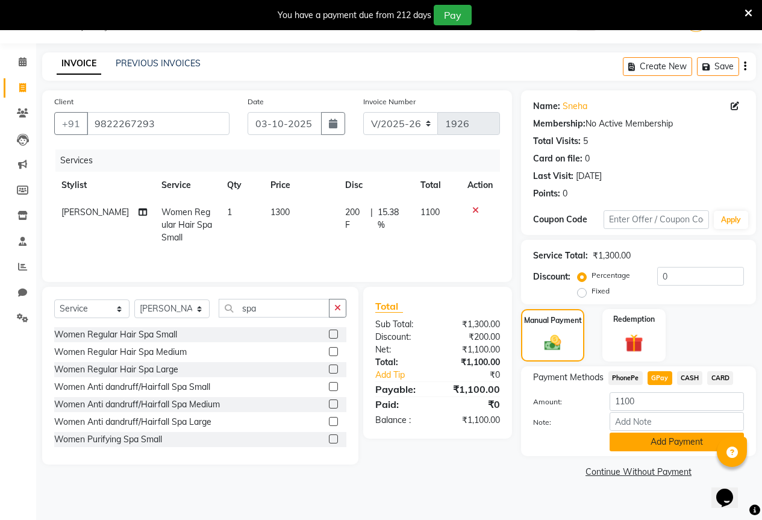
click at [653, 446] on button "Add Payment" at bounding box center [676, 441] width 134 height 19
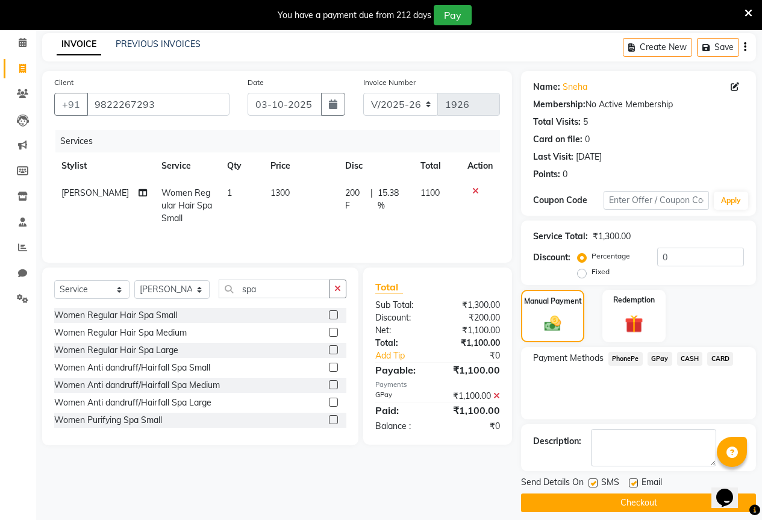
scroll to position [60, 0]
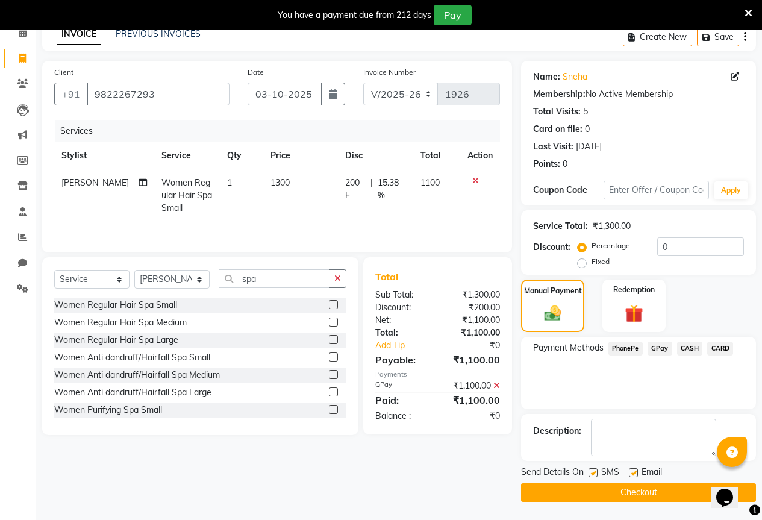
click at [636, 484] on button "Checkout" at bounding box center [638, 492] width 235 height 19
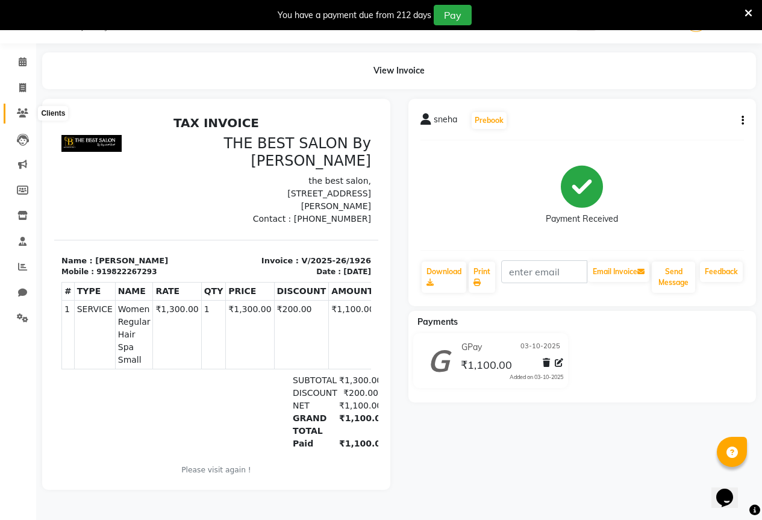
click at [16, 113] on span at bounding box center [22, 114] width 21 height 14
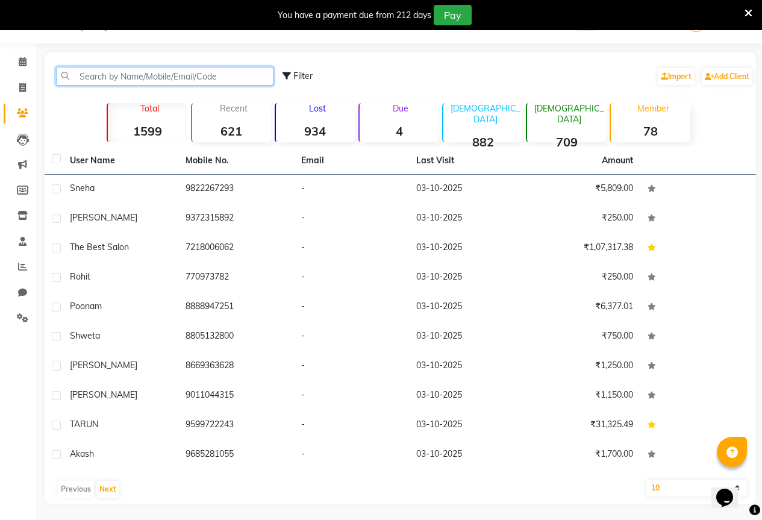
click at [97, 81] on input "text" at bounding box center [164, 76] width 217 height 19
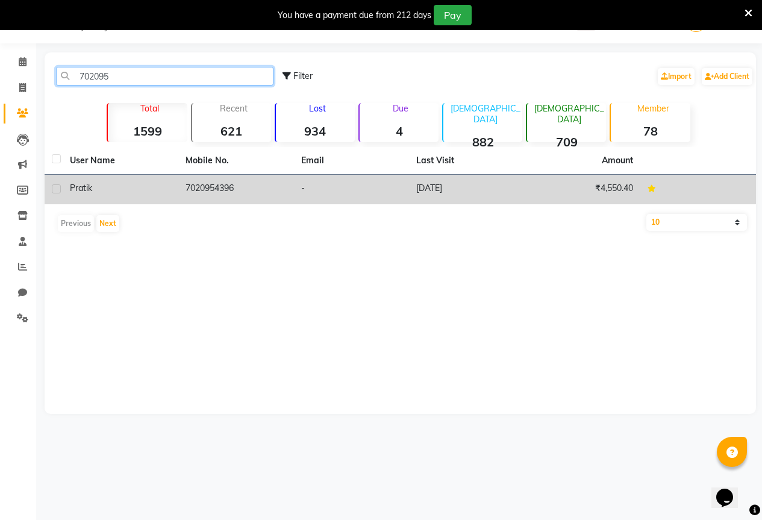
type input "702095"
click at [250, 193] on td "7020954396" at bounding box center [236, 190] width 116 height 30
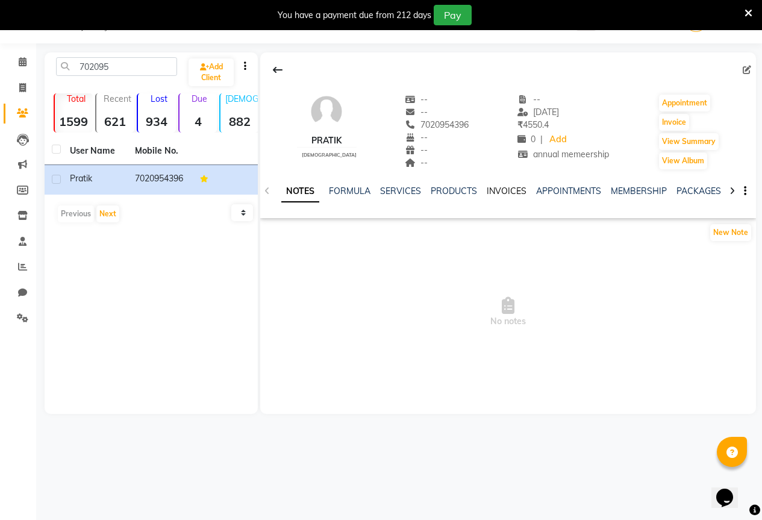
click at [486, 193] on link "INVOICES" at bounding box center [506, 190] width 40 height 11
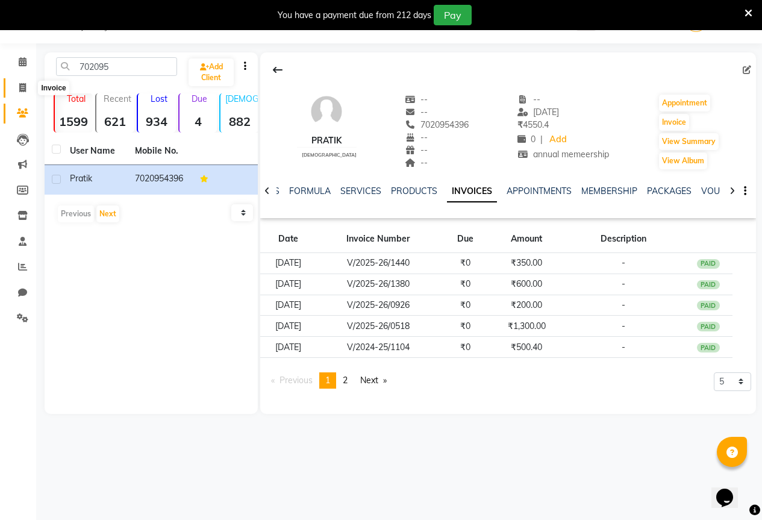
click at [20, 87] on icon at bounding box center [22, 87] width 7 height 9
select select "7209"
select select "service"
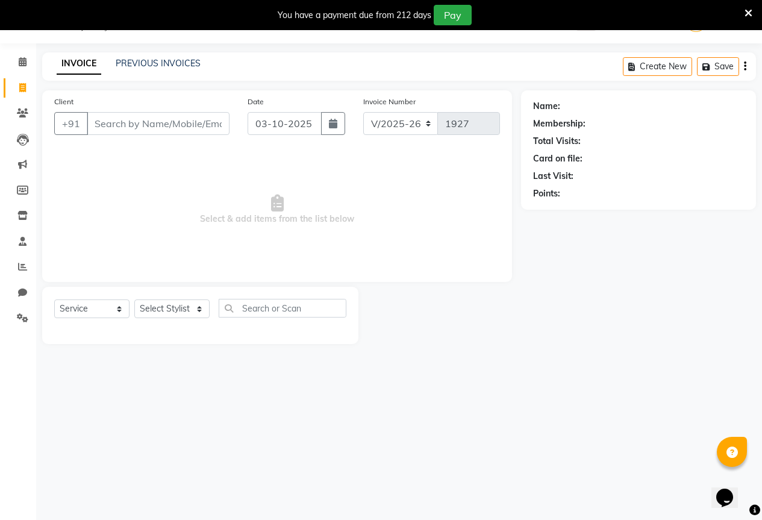
click at [166, 125] on input "Client" at bounding box center [158, 123] width 143 height 23
click at [138, 64] on link "PREVIOUS INVOICES" at bounding box center [158, 63] width 85 height 11
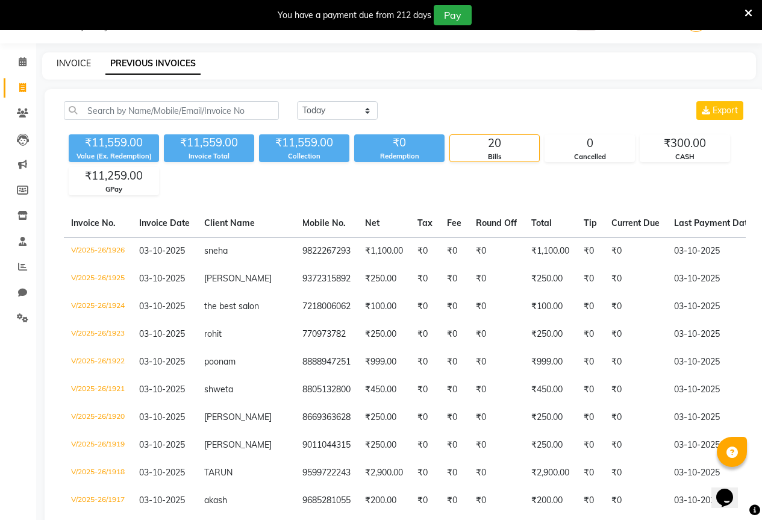
click at [63, 60] on link "INVOICE" at bounding box center [74, 63] width 34 height 11
select select "7209"
select select "service"
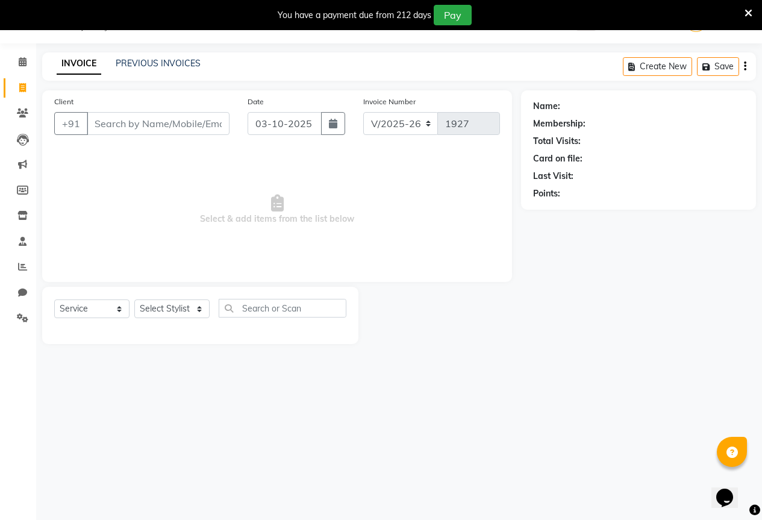
click at [123, 126] on input "Client" at bounding box center [158, 123] width 143 height 23
click at [167, 301] on select "Select Stylist AKASH KAJAL [PERSON_NAME] SIR [PERSON_NAME]" at bounding box center [171, 308] width 75 height 19
select select "70744"
click at [134, 299] on select "Select Stylist AKASH KAJAL [PERSON_NAME] SIR [PERSON_NAME]" at bounding box center [171, 308] width 75 height 19
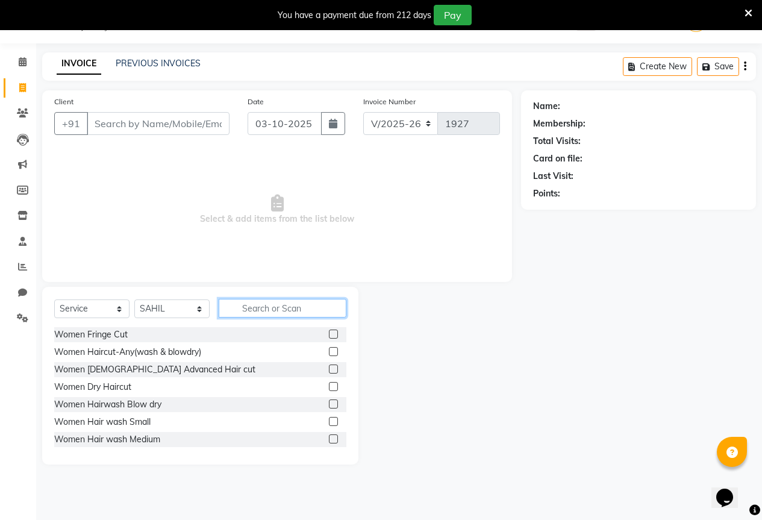
click at [273, 309] on input "text" at bounding box center [283, 308] width 128 height 19
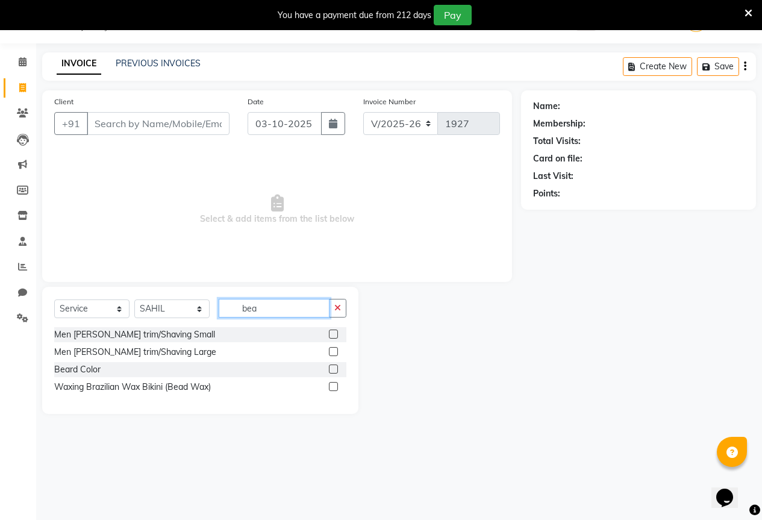
type input "bea"
click at [337, 332] on label at bounding box center [333, 333] width 9 height 9
click at [337, 332] on input "checkbox" at bounding box center [333, 335] width 8 height 8
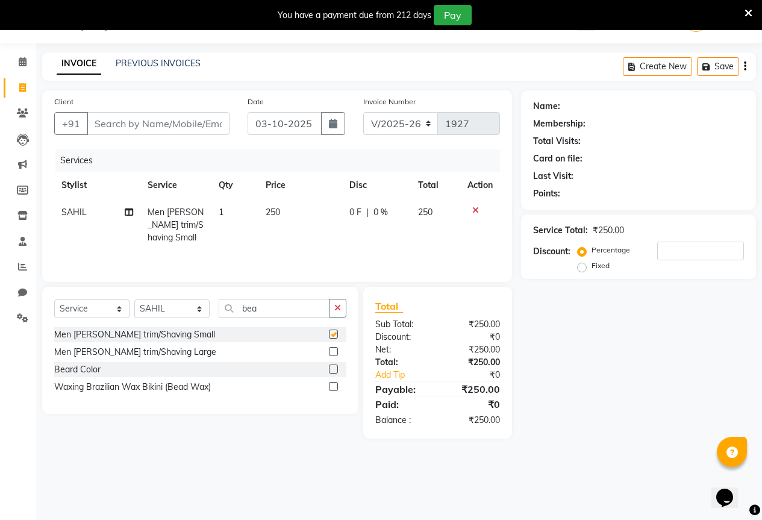
checkbox input "false"
click at [167, 314] on select "Select Stylist AKASH KAJAL [PERSON_NAME] SIR [PERSON_NAME]" at bounding box center [171, 308] width 75 height 19
select select "61550"
click at [134, 299] on select "Select Stylist AKASH KAJAL [PERSON_NAME] SIR [PERSON_NAME]" at bounding box center [171, 308] width 75 height 19
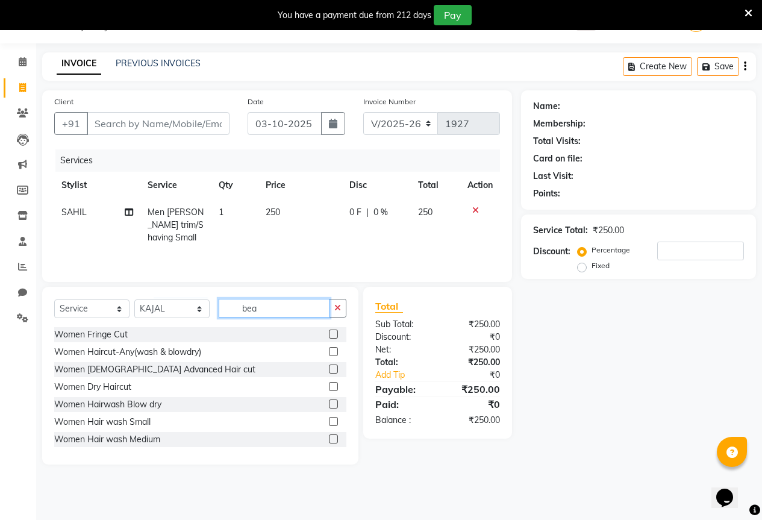
click at [260, 311] on input "bea" at bounding box center [274, 308] width 111 height 19
type input "b"
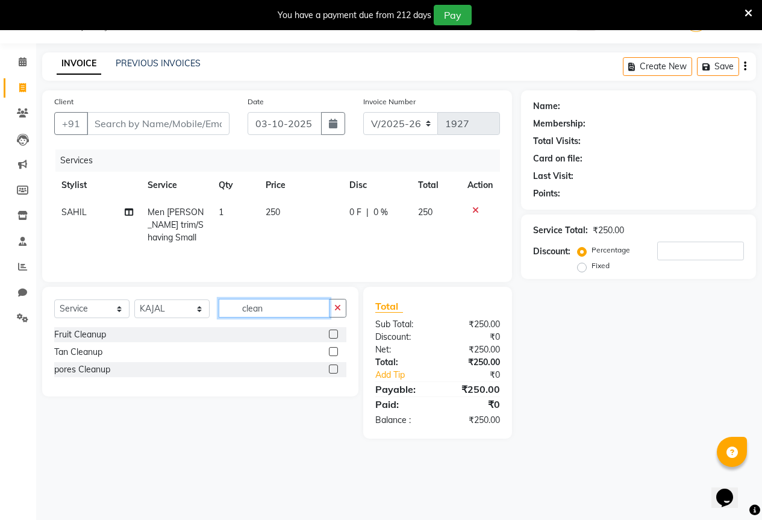
type input "clean"
click at [332, 336] on label at bounding box center [333, 333] width 9 height 9
click at [332, 336] on input "checkbox" at bounding box center [333, 335] width 8 height 8
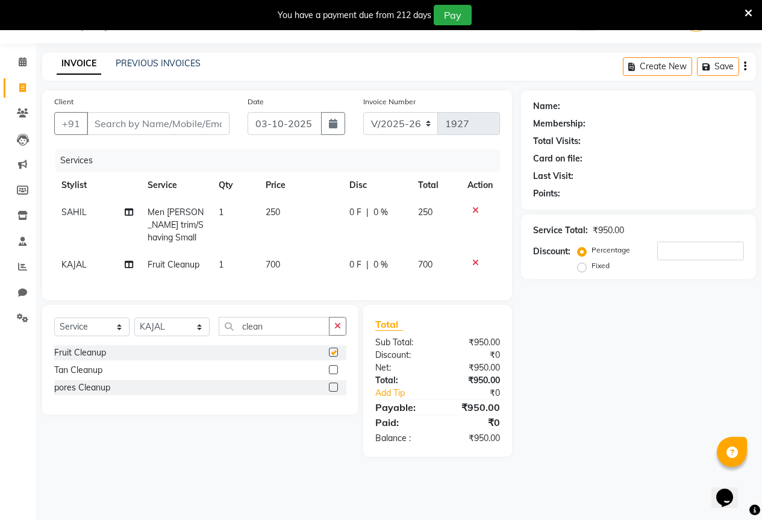
checkbox input "false"
click at [330, 374] on label at bounding box center [333, 369] width 9 height 9
click at [330, 374] on input "checkbox" at bounding box center [333, 370] width 8 height 8
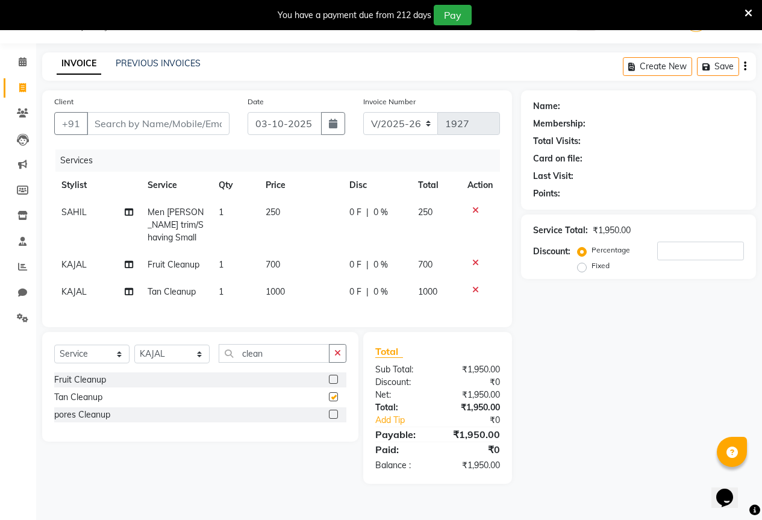
checkbox input "false"
click at [478, 285] on div at bounding box center [479, 289] width 25 height 8
click at [473, 289] on icon at bounding box center [475, 289] width 7 height 8
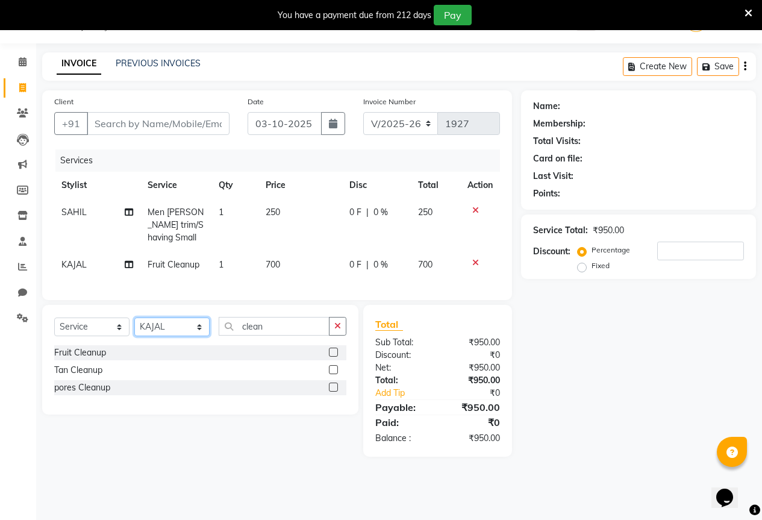
click at [170, 336] on select "Select Stylist AKASH KAJAL [PERSON_NAME] SIR [PERSON_NAME]" at bounding box center [171, 326] width 75 height 19
select select "61553"
click at [134, 326] on select "Select Stylist AKASH KAJAL [PERSON_NAME] SIR [PERSON_NAME]" at bounding box center [171, 326] width 75 height 19
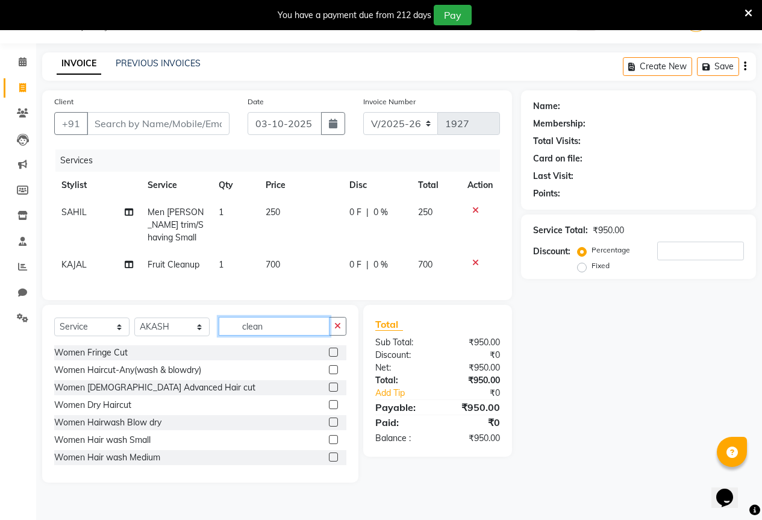
click at [267, 335] on input "clean" at bounding box center [274, 326] width 111 height 19
type input "c"
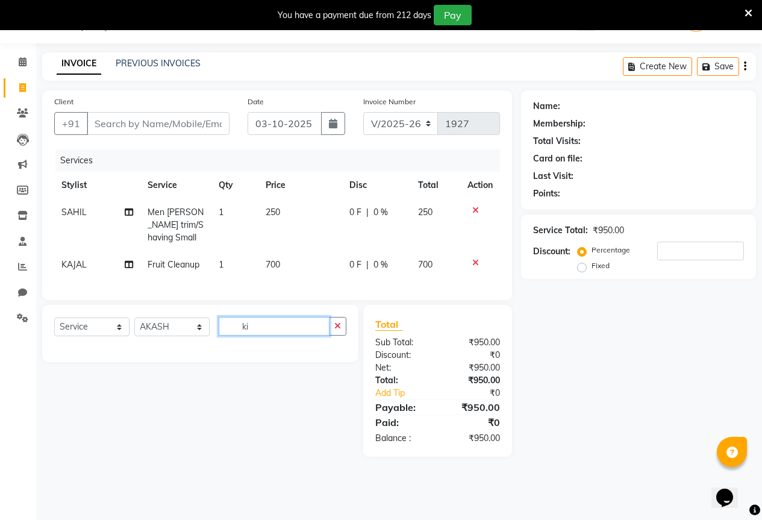
type input "k"
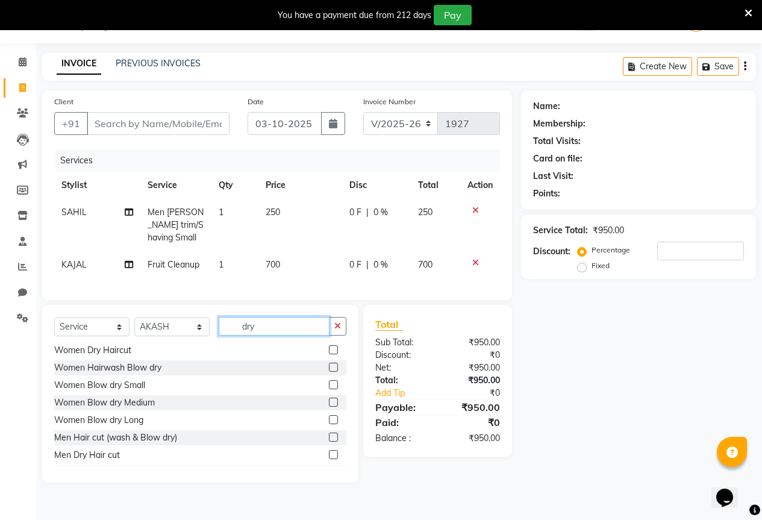
scroll to position [37, 0]
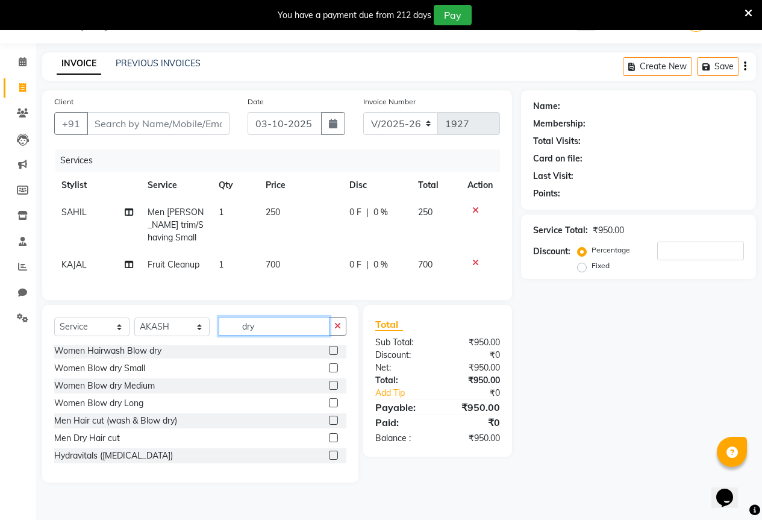
type input "dry"
click at [329, 442] on label at bounding box center [333, 437] width 9 height 9
click at [329, 442] on input "checkbox" at bounding box center [333, 438] width 8 height 8
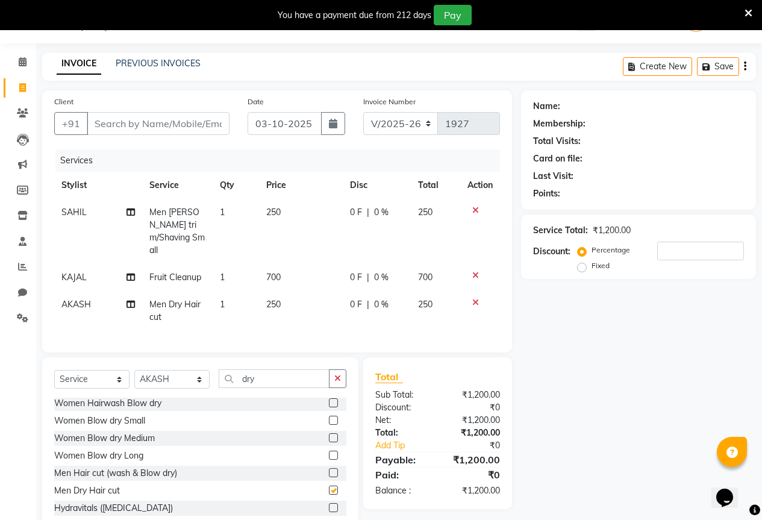
checkbox input "false"
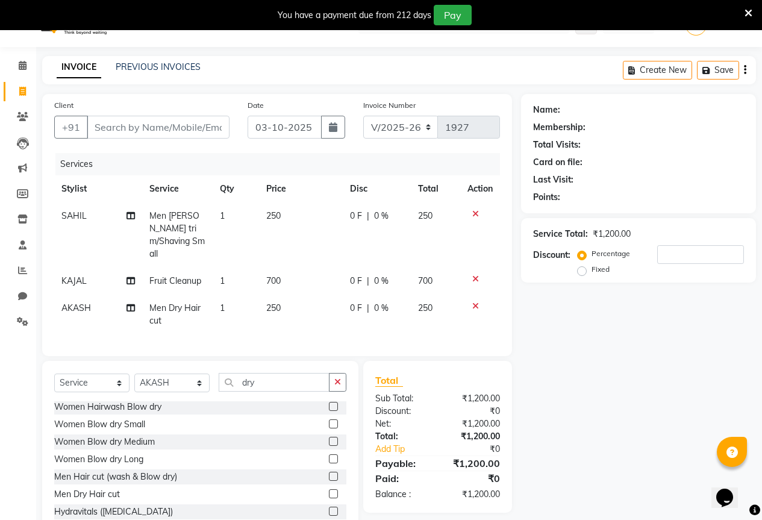
scroll to position [0, 0]
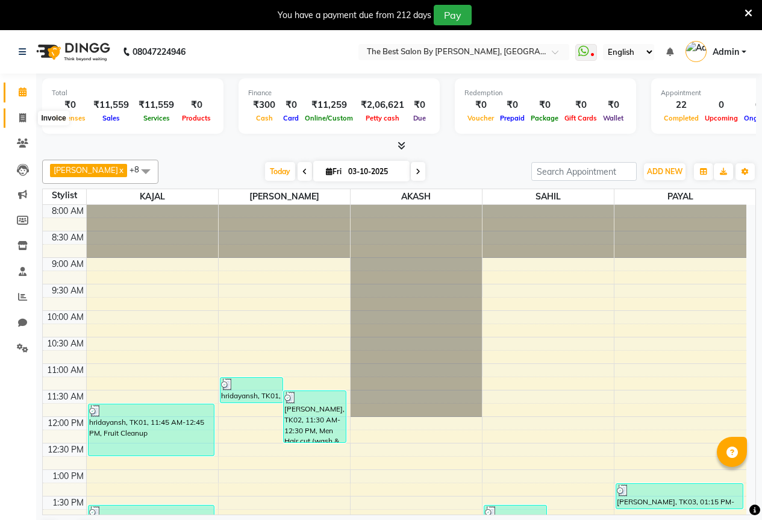
click at [22, 116] on icon at bounding box center [22, 117] width 7 height 9
select select "7209"
select select "service"
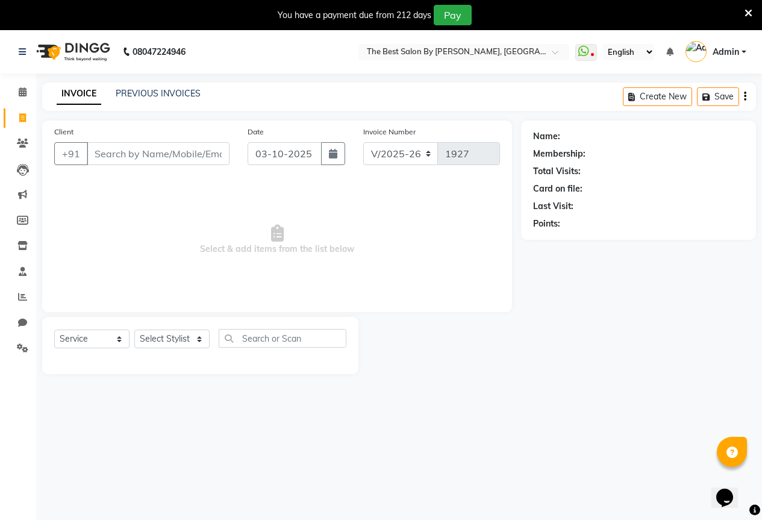
click at [146, 154] on input "Client" at bounding box center [158, 153] width 143 height 23
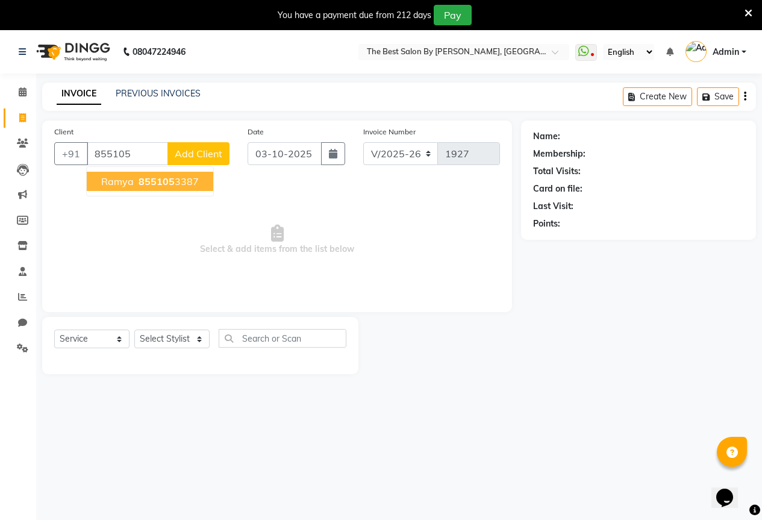
click at [159, 183] on span "855105" at bounding box center [156, 181] width 36 height 12
type input "8551053387"
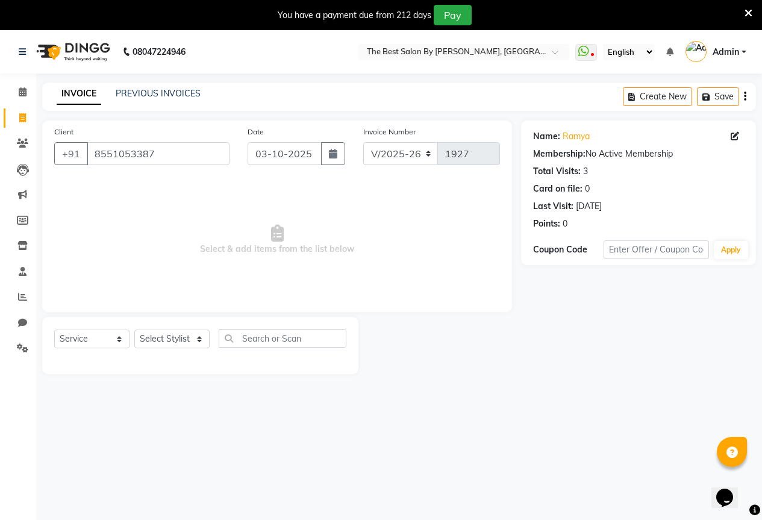
click at [174, 349] on div "Select Service Product Membership Package Voucher Prepaid Gift Card Select Styl…" at bounding box center [200, 343] width 292 height 28
click at [173, 337] on select "Select Stylist AKASH KAJAL [PERSON_NAME] SIR [PERSON_NAME]" at bounding box center [171, 338] width 75 height 19
select select "61551"
click at [134, 329] on select "Select Stylist AKASH KAJAL [PERSON_NAME] SIR [PERSON_NAME]" at bounding box center [171, 338] width 75 height 19
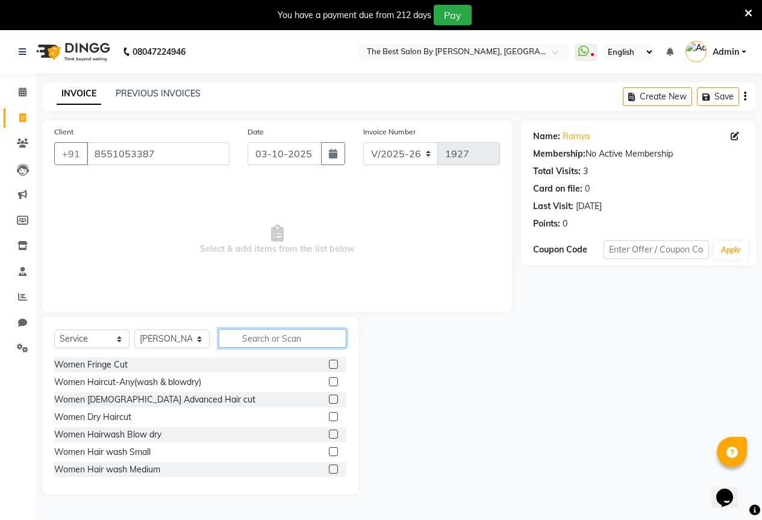
click at [261, 338] on input "text" at bounding box center [283, 338] width 128 height 19
click at [329, 382] on label at bounding box center [333, 381] width 9 height 9
click at [329, 382] on input "checkbox" at bounding box center [333, 382] width 8 height 8
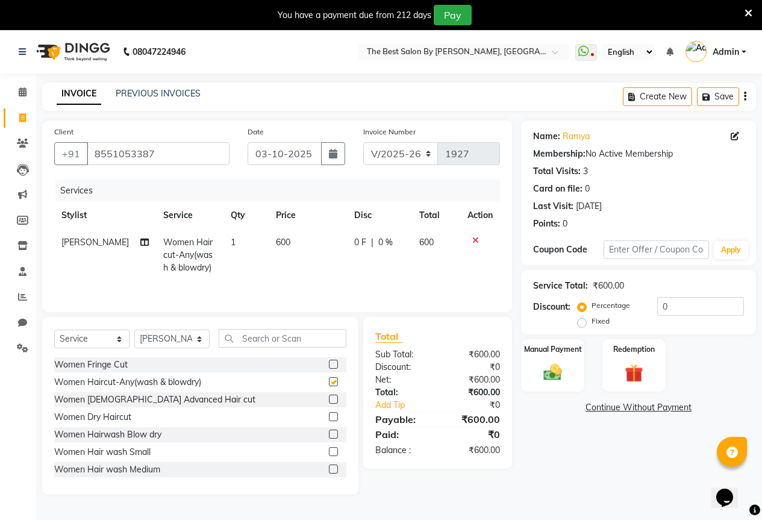
checkbox input "false"
click at [575, 365] on div "Manual Payment" at bounding box center [553, 365] width 66 height 55
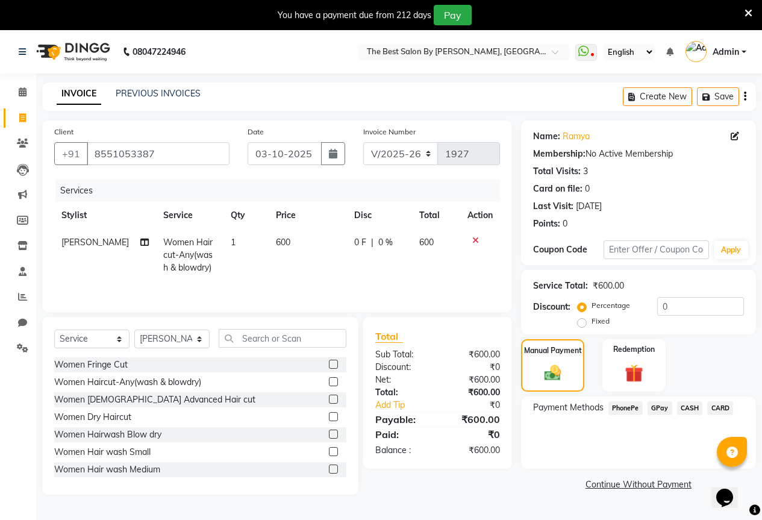
click at [659, 408] on span "GPay" at bounding box center [659, 408] width 25 height 14
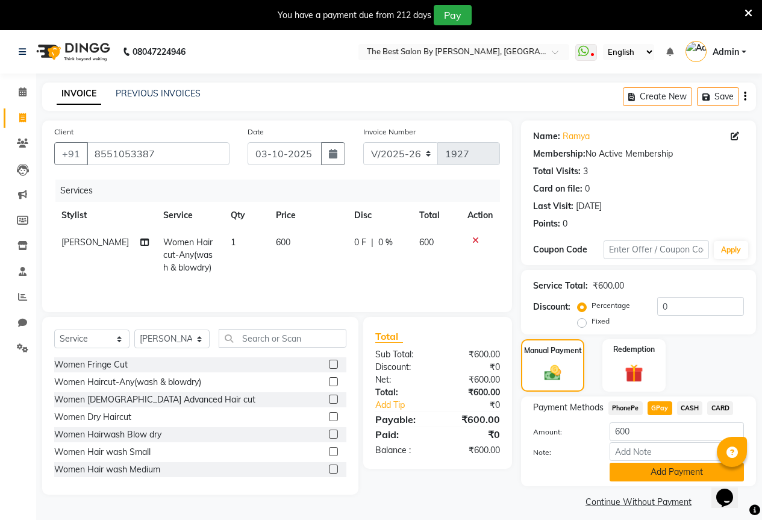
click at [647, 472] on button "Add Payment" at bounding box center [676, 471] width 134 height 19
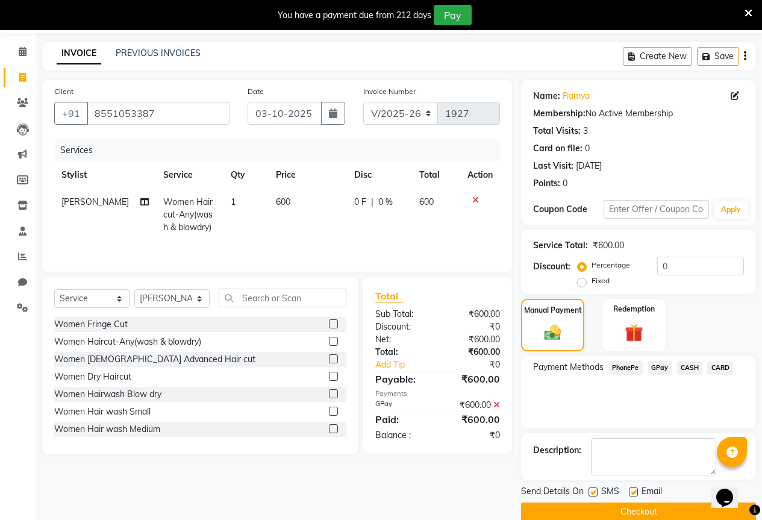
scroll to position [60, 0]
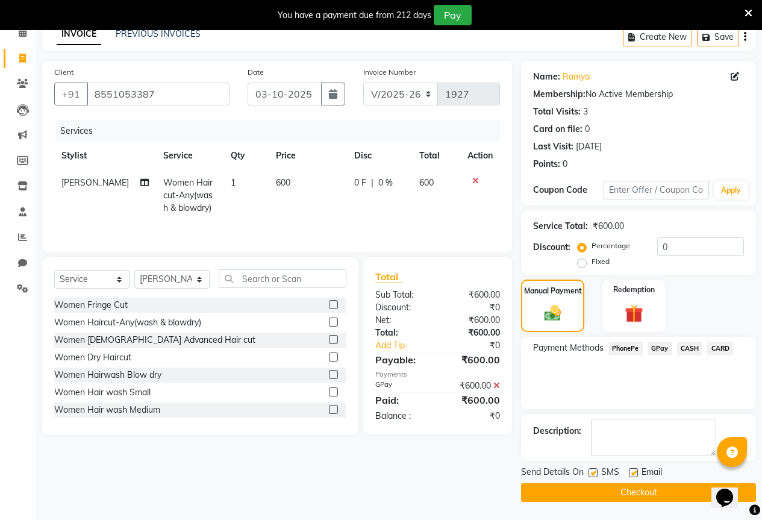
click at [627, 499] on button "Checkout" at bounding box center [638, 492] width 235 height 19
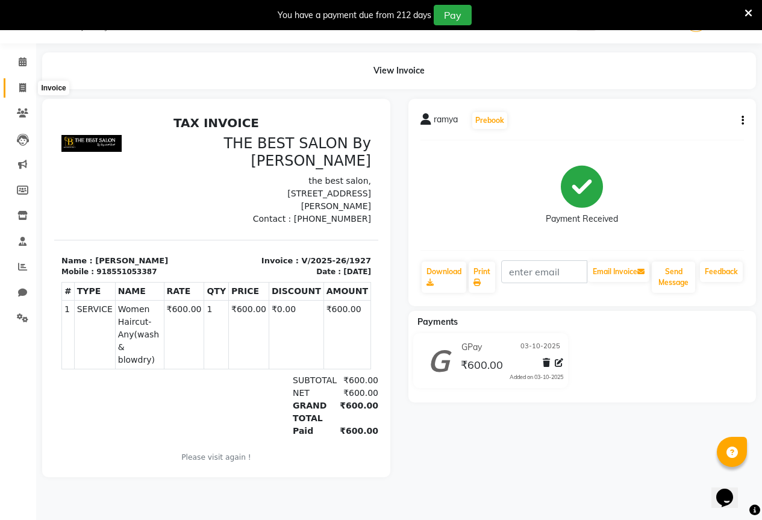
click at [26, 85] on span at bounding box center [22, 88] width 21 height 14
select select "7209"
select select "service"
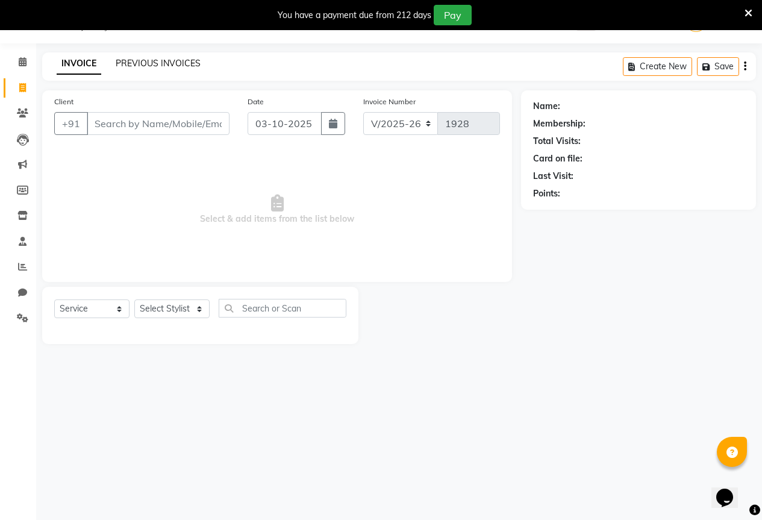
click at [162, 63] on link "PREVIOUS INVOICES" at bounding box center [158, 63] width 85 height 11
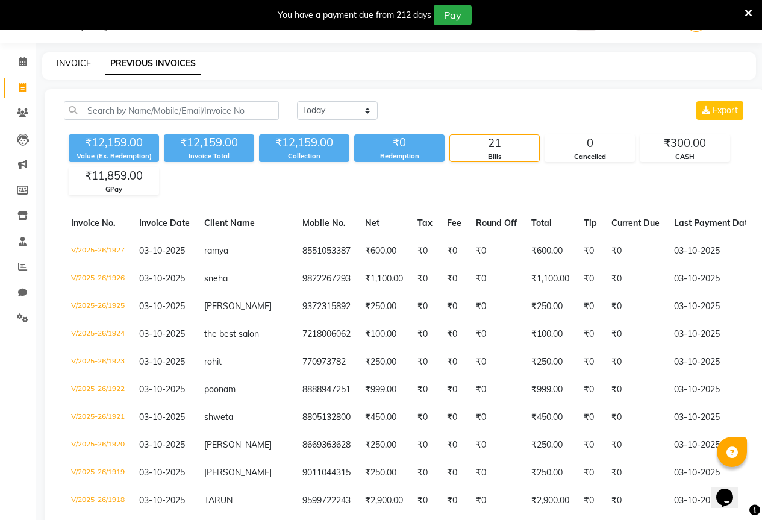
click at [88, 62] on link "INVOICE" at bounding box center [74, 63] width 34 height 11
select select "7209"
select select "service"
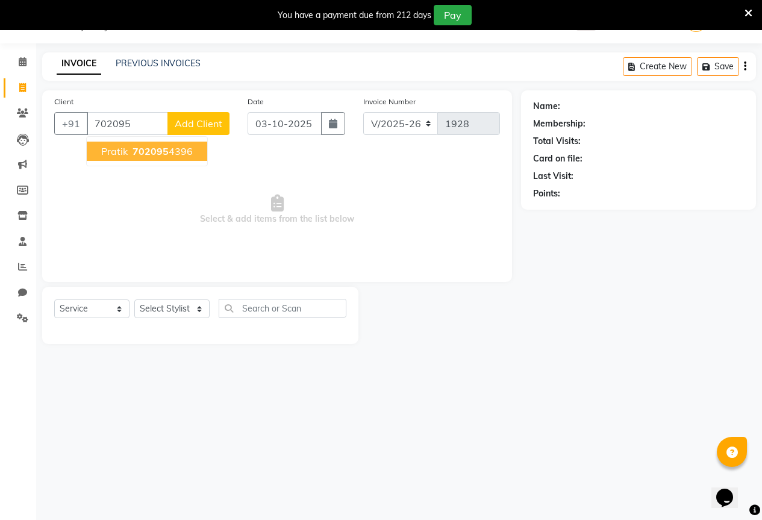
click at [184, 144] on button "[PERSON_NAME] 702095 4396" at bounding box center [147, 150] width 120 height 19
type input "7020954396"
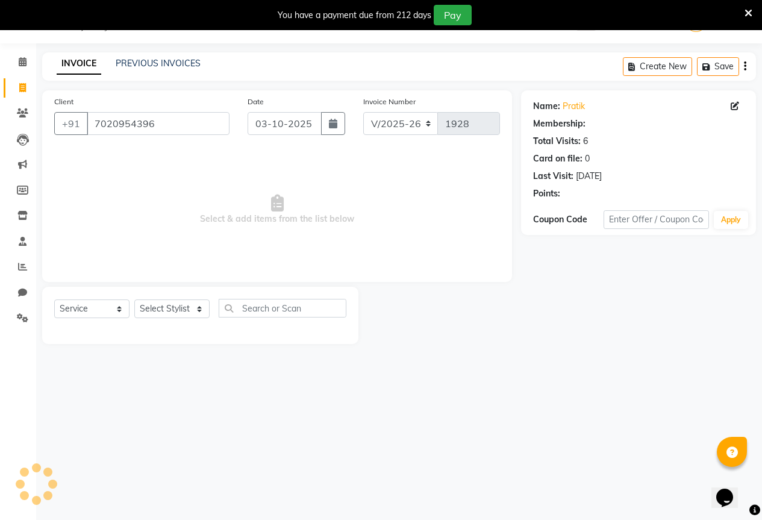
select select "1: Object"
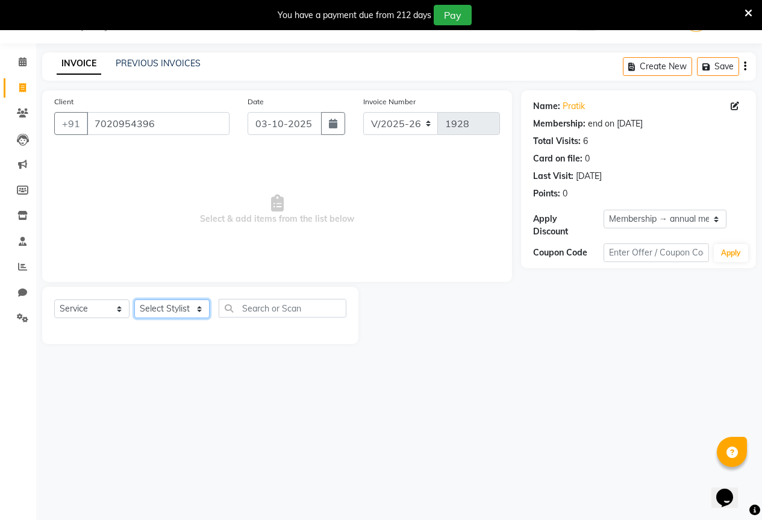
click at [154, 307] on select "Select Stylist AKASH KAJAL [PERSON_NAME] SIR [PERSON_NAME]" at bounding box center [171, 308] width 75 height 19
select select "61550"
click at [134, 299] on select "Select Stylist AKASH KAJAL [PERSON_NAME] SIR [PERSON_NAME]" at bounding box center [171, 308] width 75 height 19
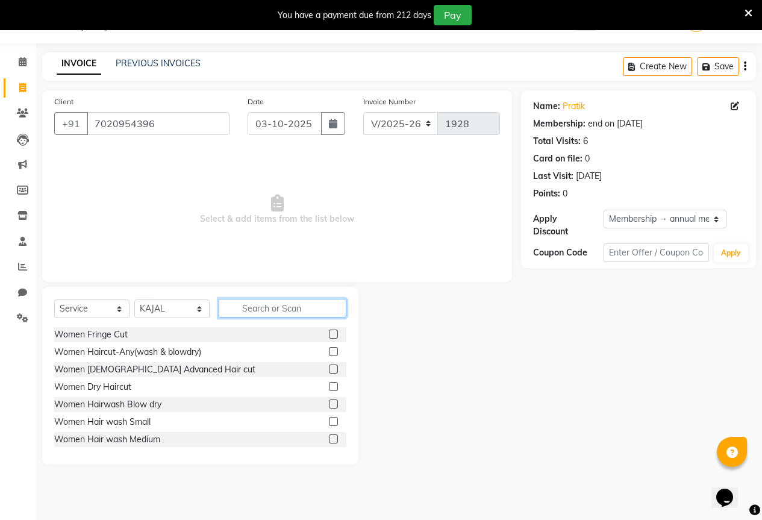
click at [229, 308] on input "text" at bounding box center [283, 308] width 128 height 19
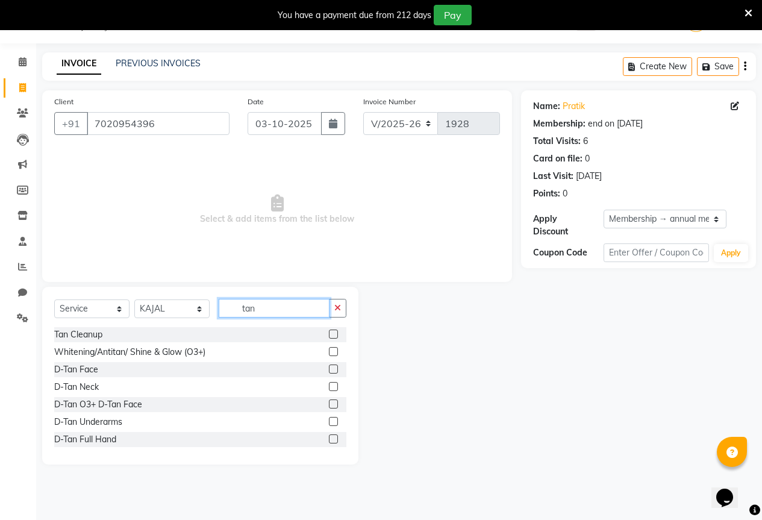
type input "tan"
click at [329, 334] on label at bounding box center [333, 333] width 9 height 9
click at [329, 334] on input "checkbox" at bounding box center [333, 335] width 8 height 8
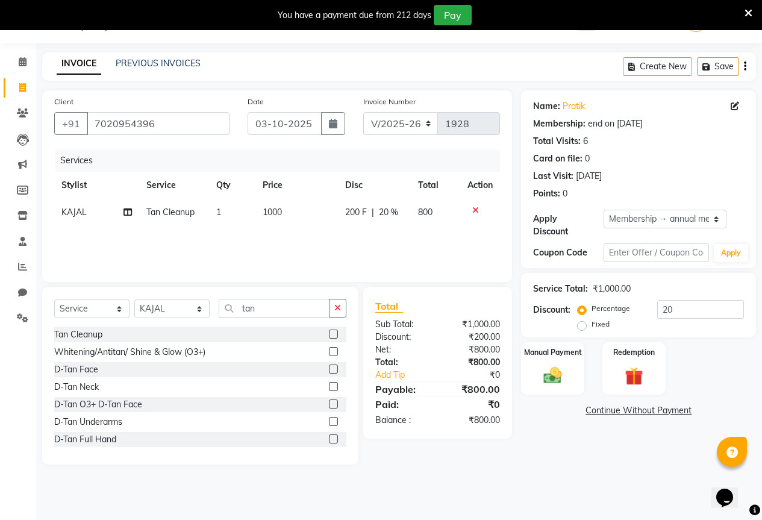
checkbox input "false"
click at [342, 298] on div "Select Service Product Membership Package Voucher Prepaid Gift Card Select Styl…" at bounding box center [200, 376] width 316 height 178
click at [331, 302] on button "button" at bounding box center [337, 308] width 17 height 19
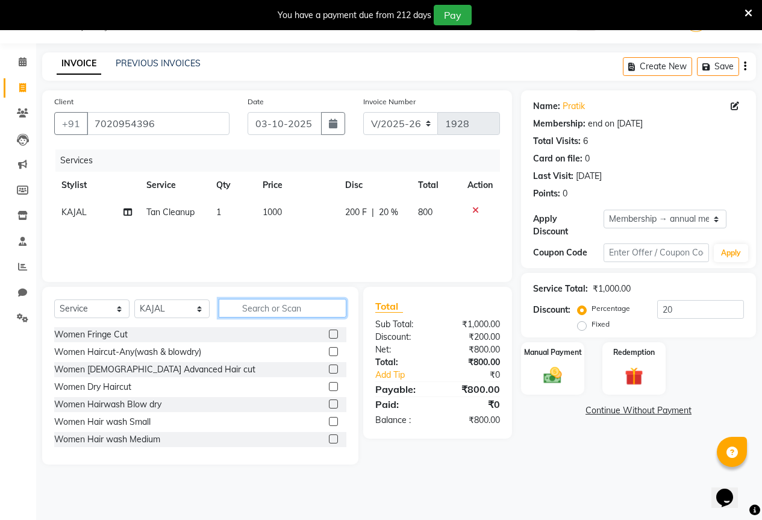
click at [269, 306] on input "text" at bounding box center [283, 308] width 128 height 19
type input "b"
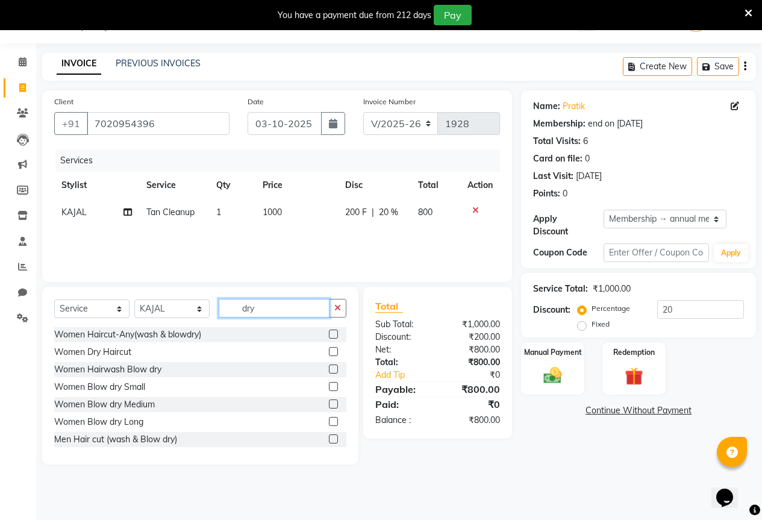
scroll to position [37, 0]
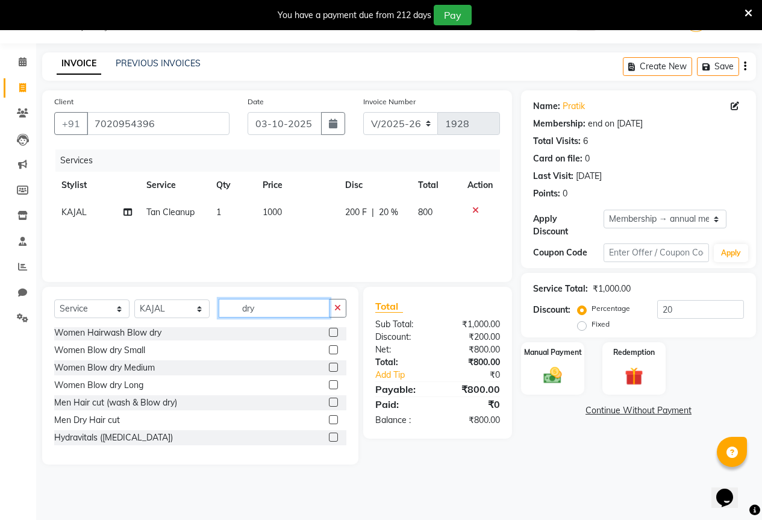
type input "dry"
click at [329, 418] on label at bounding box center [333, 419] width 9 height 9
click at [329, 418] on input "checkbox" at bounding box center [333, 420] width 8 height 8
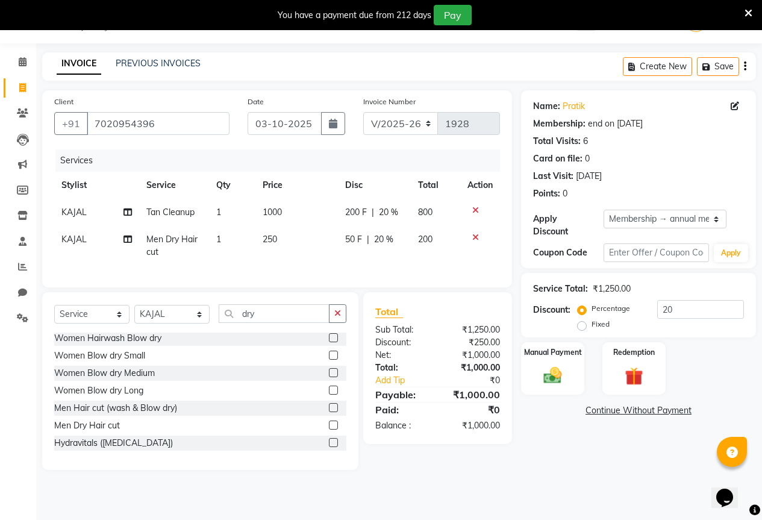
click at [329, 429] on label at bounding box center [333, 424] width 9 height 9
click at [329, 429] on input "checkbox" at bounding box center [333, 425] width 8 height 8
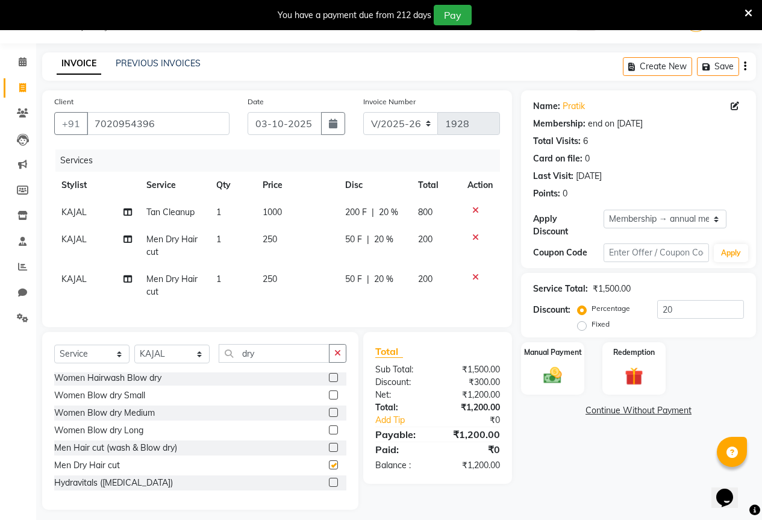
checkbox input "false"
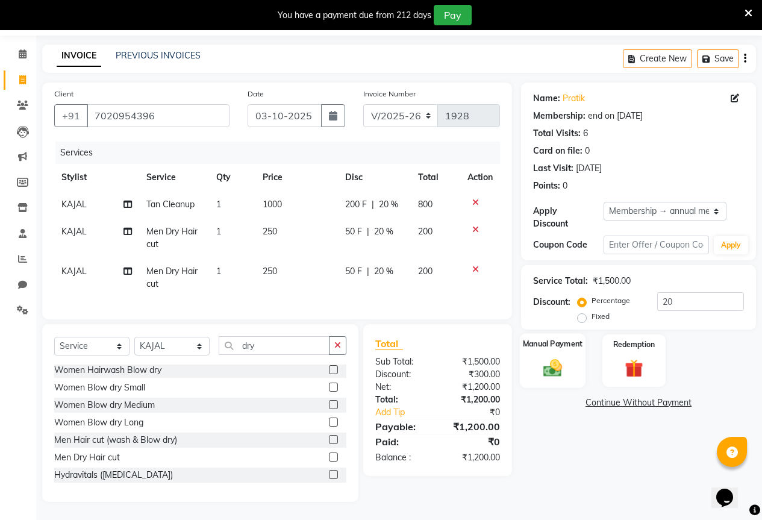
scroll to position [47, 0]
click at [549, 356] on img at bounding box center [552, 367] width 31 height 22
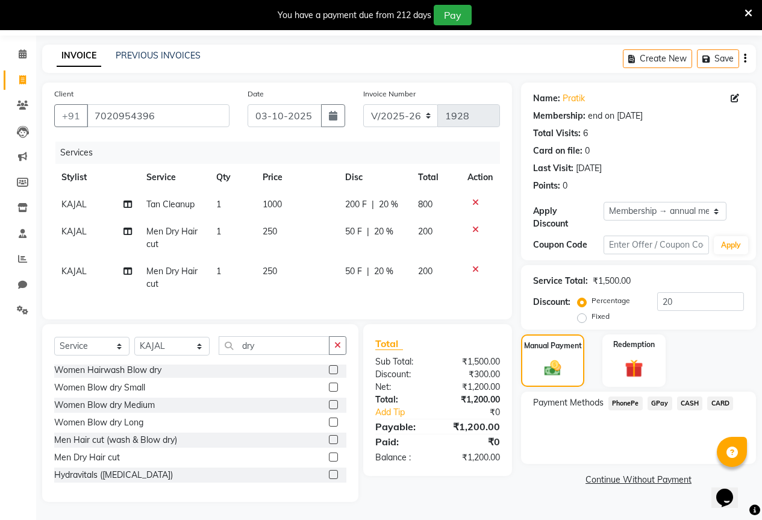
click at [661, 396] on span "GPay" at bounding box center [659, 403] width 25 height 14
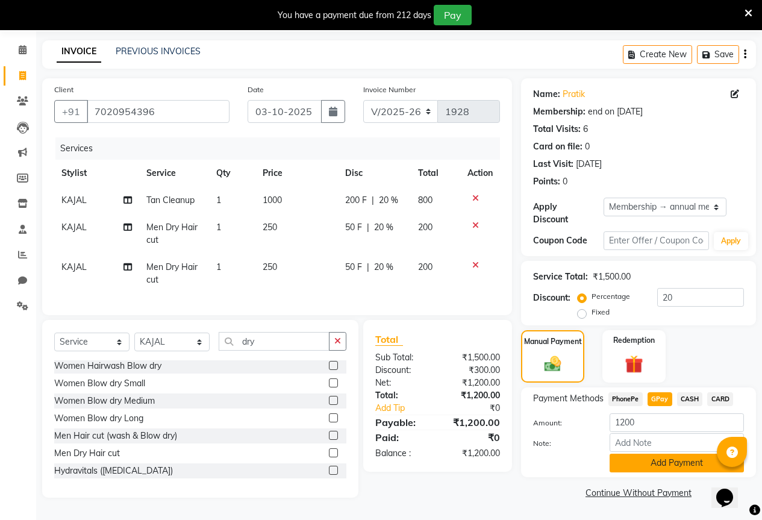
click at [658, 453] on button "Add Payment" at bounding box center [676, 462] width 134 height 19
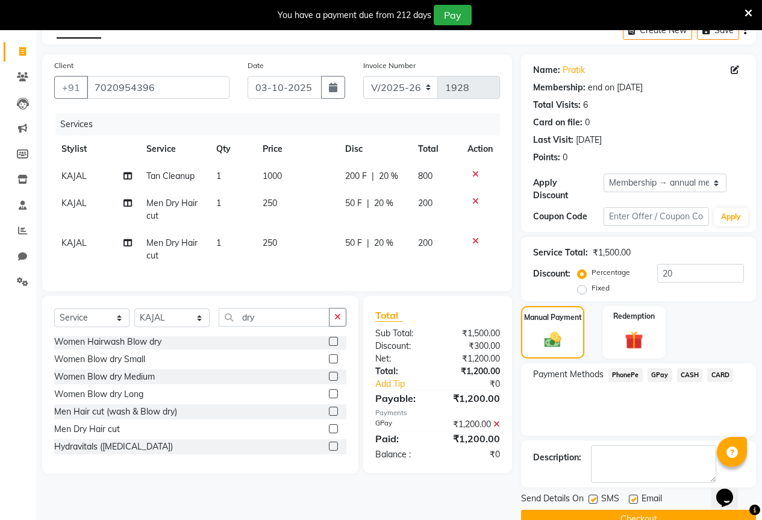
scroll to position [83, 0]
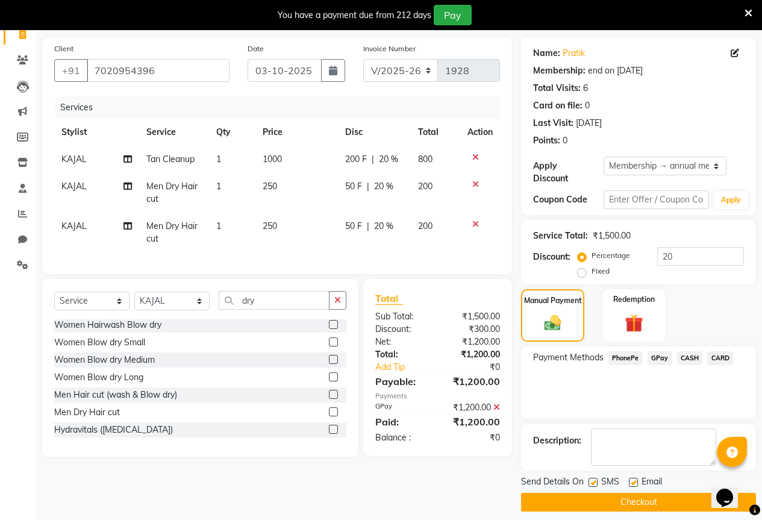
click at [662, 493] on button "Checkout" at bounding box center [638, 502] width 235 height 19
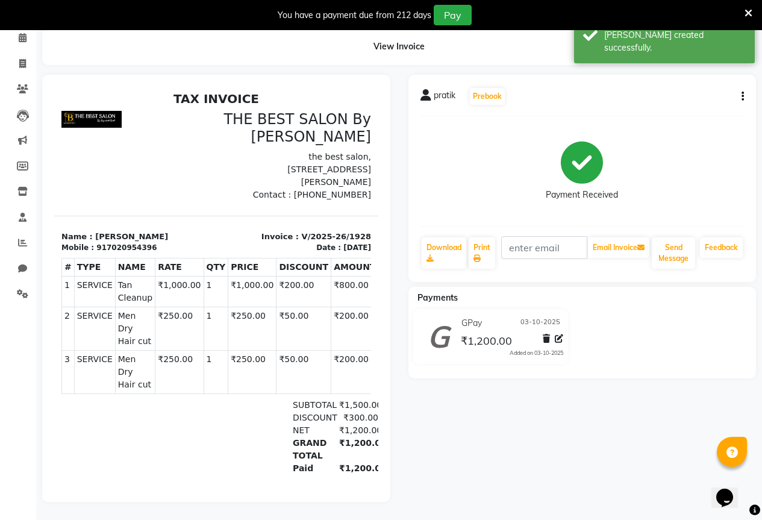
click at [744, 88] on div "[PERSON_NAME] Prebook Payment Received Download Print Email Invoice Send Messag…" at bounding box center [582, 178] width 348 height 207
click at [741, 90] on button "button" at bounding box center [739, 96] width 7 height 13
click at [665, 89] on div "Edit Item Staff" at bounding box center [682, 96] width 82 height 15
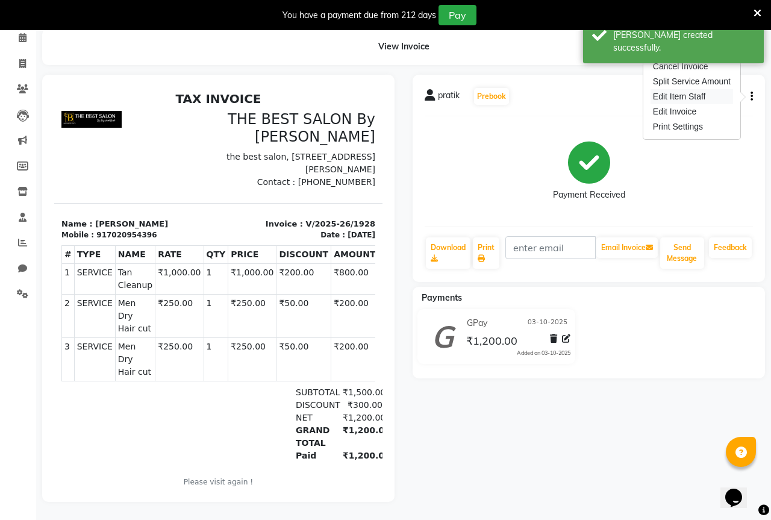
select select "61550"
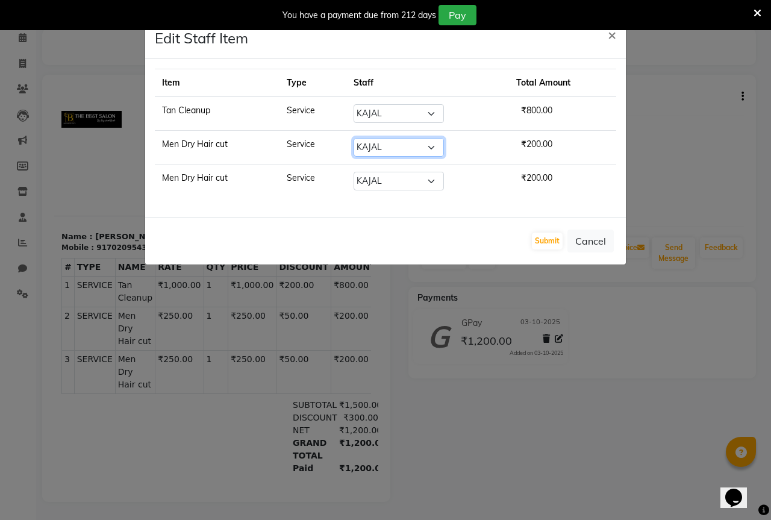
click at [382, 147] on select "Select AKASH KAJAL [PERSON_NAME] SIR [PERSON_NAME]" at bounding box center [398, 147] width 90 height 19
select select "61551"
click at [353, 138] on select "Select AKASH KAJAL [PERSON_NAME] SIR [PERSON_NAME]" at bounding box center [398, 147] width 90 height 19
click at [397, 179] on select "Select AKASH KAJAL [PERSON_NAME] SIR [PERSON_NAME]" at bounding box center [398, 181] width 90 height 19
select select "70744"
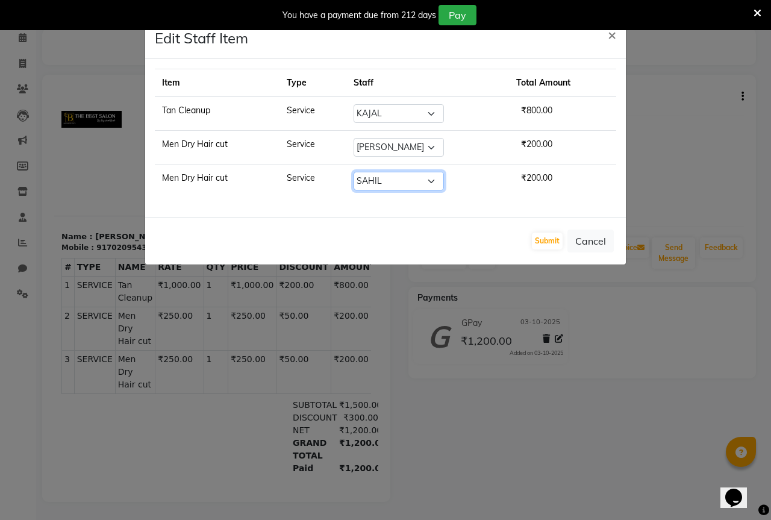
click at [353, 172] on select "Select AKASH KAJAL [PERSON_NAME] SIR [PERSON_NAME]" at bounding box center [398, 181] width 90 height 19
click at [374, 147] on select "Select AKASH KAJAL [PERSON_NAME] SIR [PERSON_NAME]" at bounding box center [398, 147] width 90 height 19
select select "61553"
click at [353, 138] on select "Select AKASH KAJAL [PERSON_NAME] SIR [PERSON_NAME]" at bounding box center [398, 147] width 90 height 19
click at [557, 235] on button "Submit" at bounding box center [547, 240] width 31 height 17
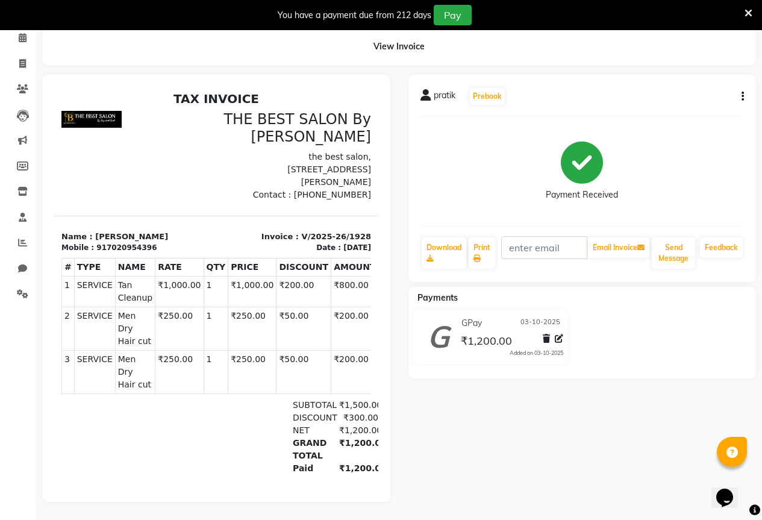
click at [22, 66] on li "Invoice" at bounding box center [18, 64] width 36 height 26
click at [25, 59] on icon at bounding box center [22, 63] width 7 height 9
select select "7209"
select select "service"
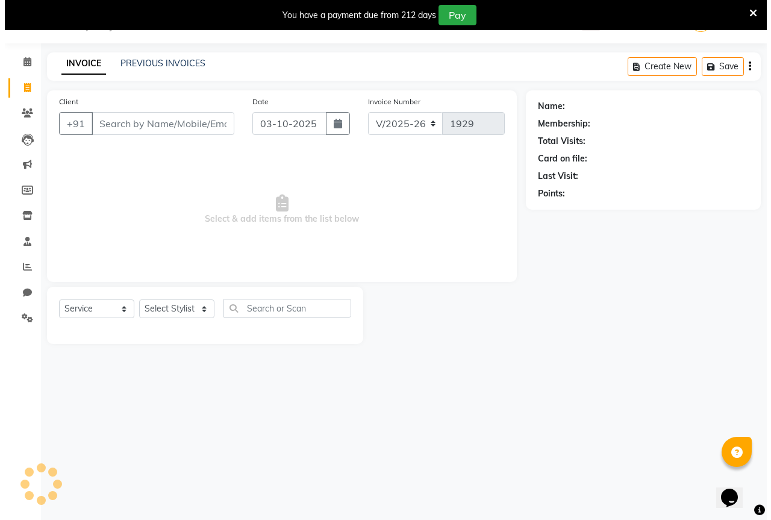
scroll to position [30, 0]
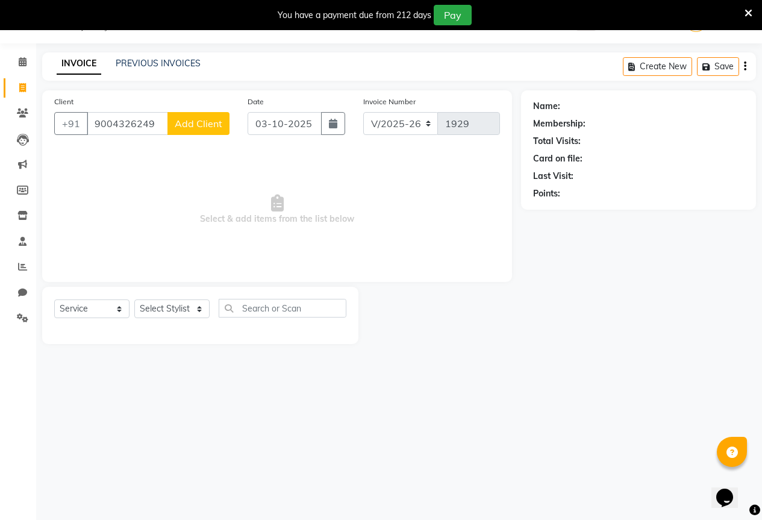
type input "9004326249"
click at [201, 123] on span "Add Client" at bounding box center [199, 123] width 48 height 12
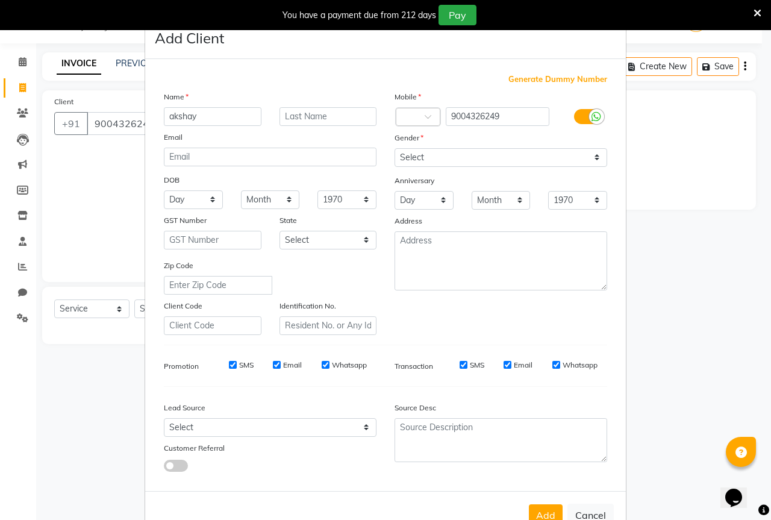
type input "akshay"
click at [523, 153] on select "Select [DEMOGRAPHIC_DATA] [DEMOGRAPHIC_DATA] Other Prefer Not To Say" at bounding box center [500, 157] width 213 height 19
select select "[DEMOGRAPHIC_DATA]"
click at [394, 148] on select "Select [DEMOGRAPHIC_DATA] [DEMOGRAPHIC_DATA] Other Prefer Not To Say" at bounding box center [500, 157] width 213 height 19
click at [544, 507] on button "Add" at bounding box center [546, 515] width 34 height 22
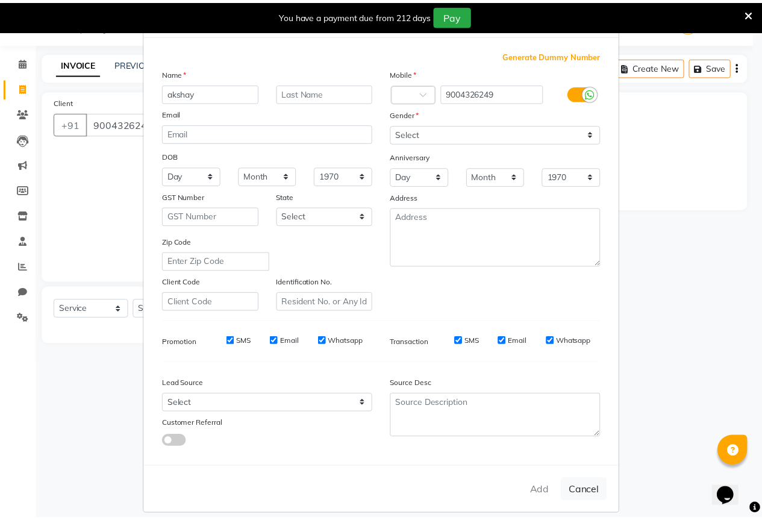
scroll to position [36, 0]
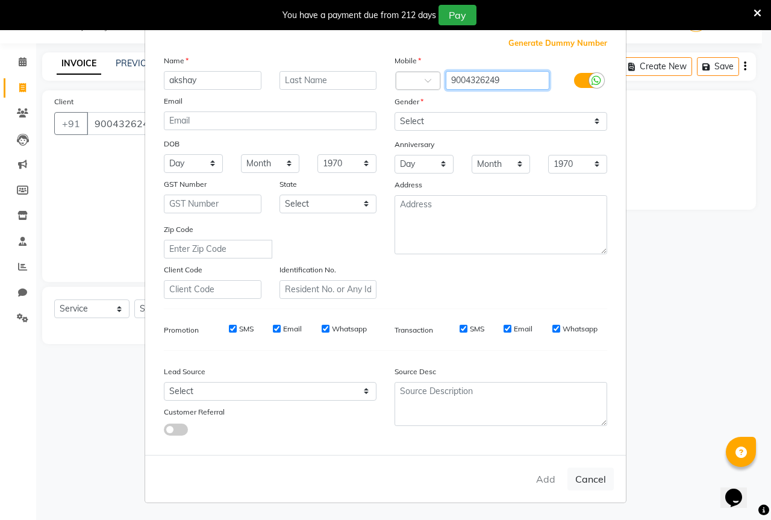
drag, startPoint x: 447, startPoint y: 75, endPoint x: 517, endPoint y: 76, distance: 69.9
click at [517, 76] on input "9004326249" at bounding box center [498, 80] width 104 height 19
click at [119, 204] on ngb-modal-window "Add Client Generate Dummy Number Name akshay Email DOB Day 01 02 03 04 05 06 07…" at bounding box center [385, 260] width 771 height 520
click at [588, 473] on button "Cancel" at bounding box center [590, 478] width 46 height 23
select select
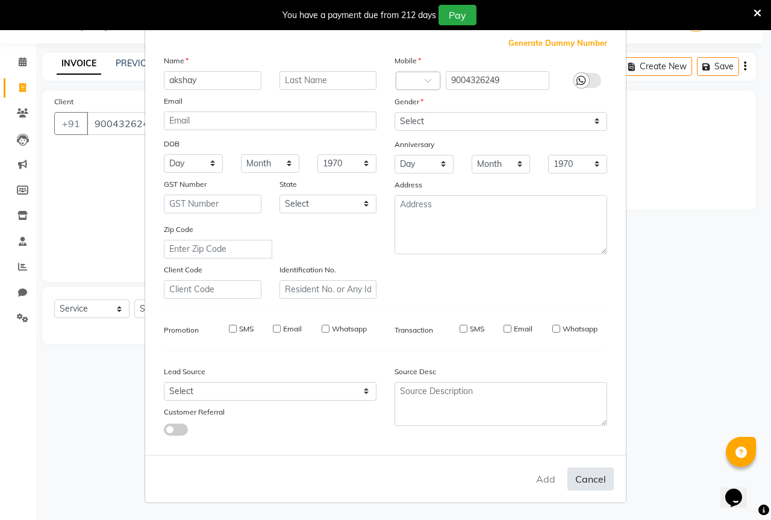
select select
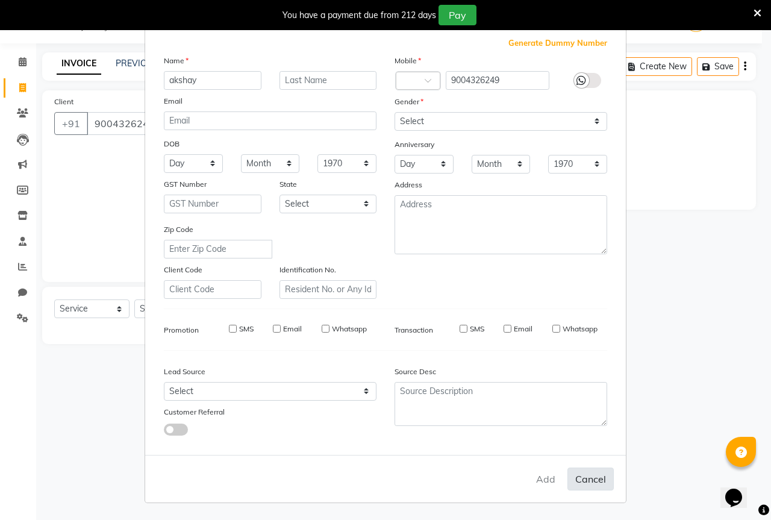
select select
checkbox input "false"
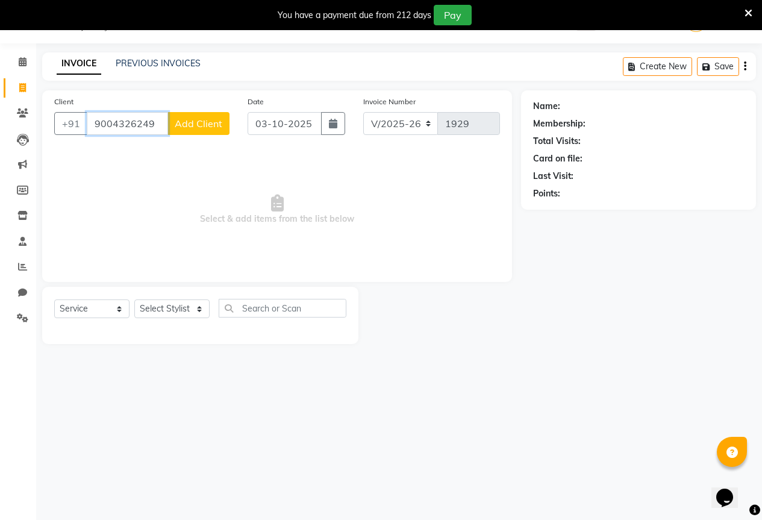
drag, startPoint x: 95, startPoint y: 120, endPoint x: 207, endPoint y: 125, distance: 112.1
click at [207, 125] on div "[PHONE_NUMBER] Add Client" at bounding box center [141, 123] width 175 height 23
paste input "9004326249"
type input "9004326249"
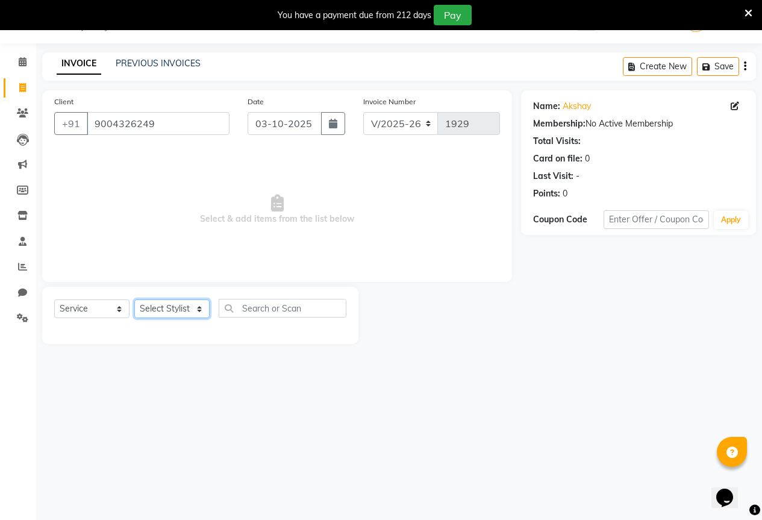
click at [181, 303] on select "Select Stylist AKASH KAJAL [PERSON_NAME] SIR [PERSON_NAME]" at bounding box center [171, 308] width 75 height 19
click at [134, 299] on select "Select Stylist AKASH KAJAL [PERSON_NAME] SIR [PERSON_NAME]" at bounding box center [171, 308] width 75 height 19
click at [179, 308] on select "Select Stylist AKASH KAJAL [PERSON_NAME] SIR [PERSON_NAME]" at bounding box center [171, 308] width 75 height 19
select select "61553"
click at [134, 299] on select "Select Stylist AKASH KAJAL [PERSON_NAME] SIR [PERSON_NAME]" at bounding box center [171, 308] width 75 height 19
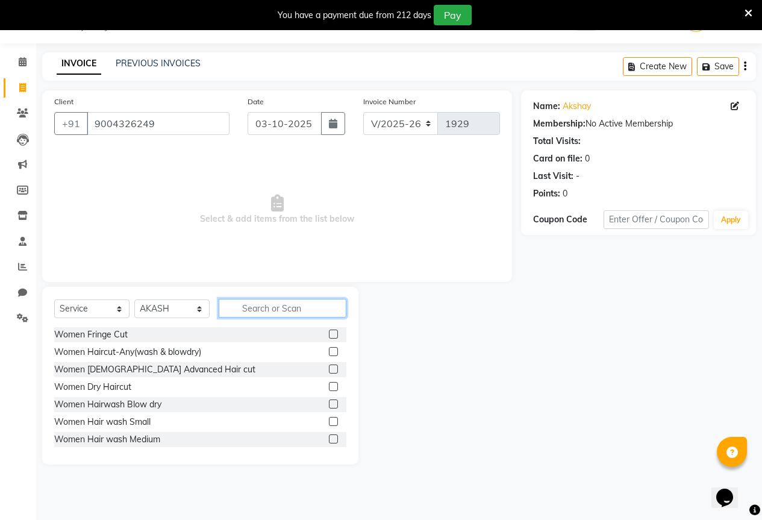
click at [240, 309] on input "text" at bounding box center [283, 308] width 128 height 19
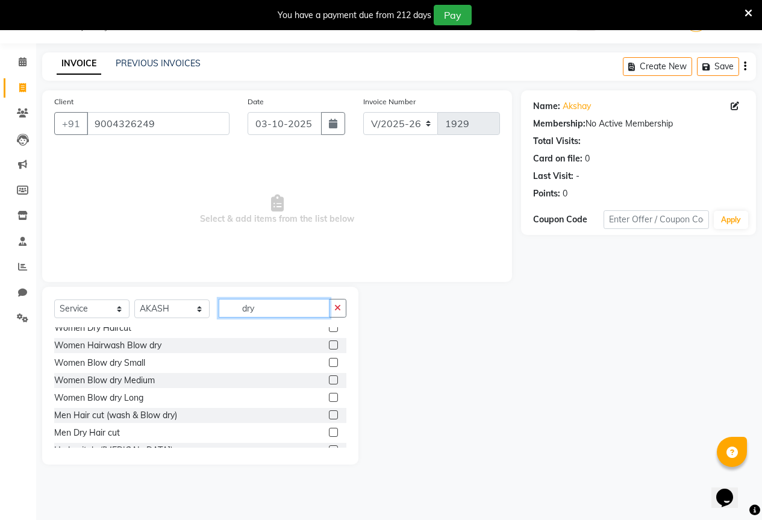
scroll to position [37, 0]
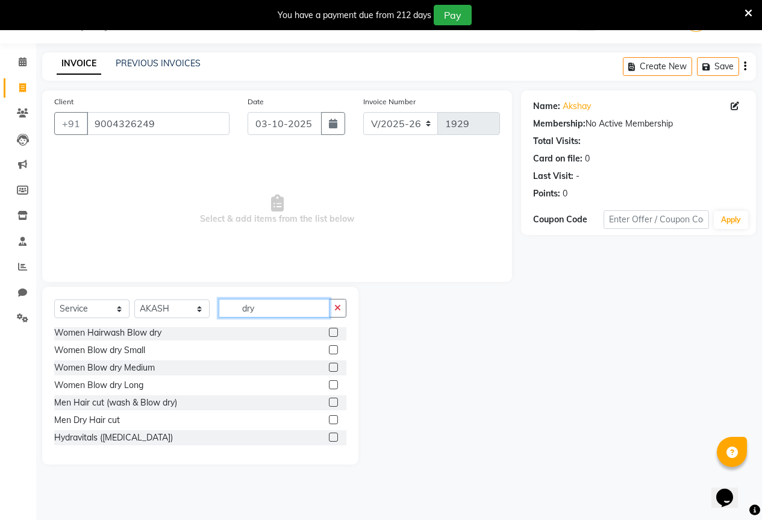
type input "dry"
click at [329, 420] on label at bounding box center [333, 419] width 9 height 9
click at [329, 420] on input "checkbox" at bounding box center [333, 420] width 8 height 8
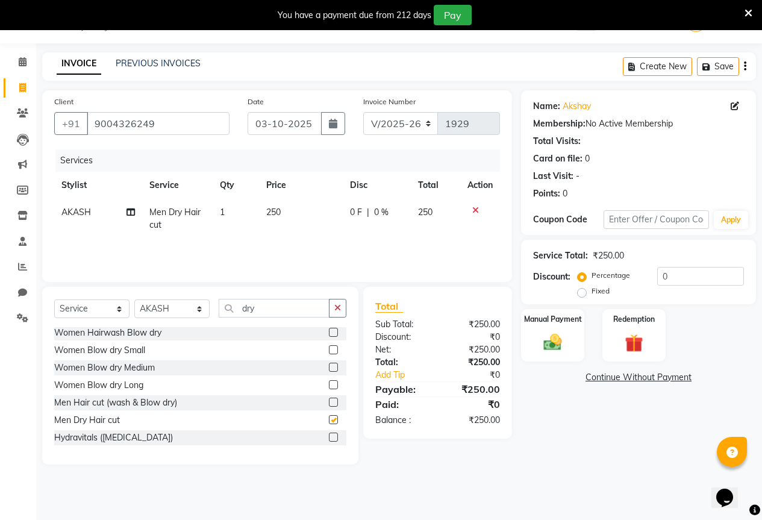
checkbox input "false"
click at [339, 306] on icon "button" at bounding box center [337, 307] width 7 height 8
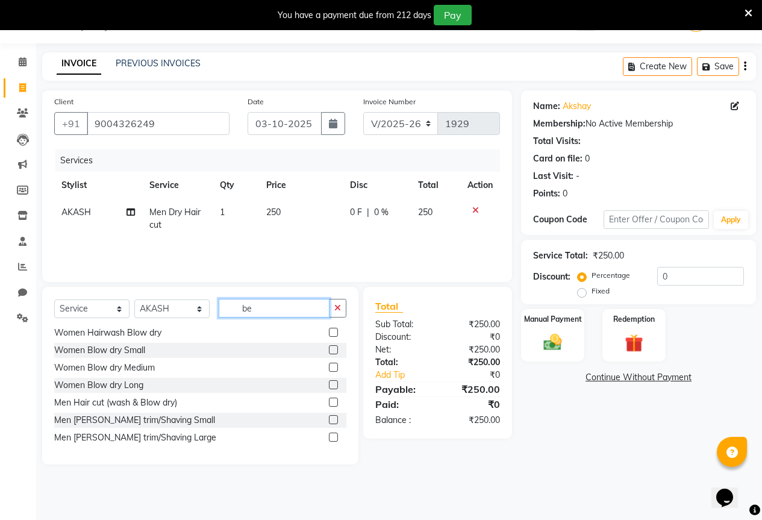
scroll to position [0, 0]
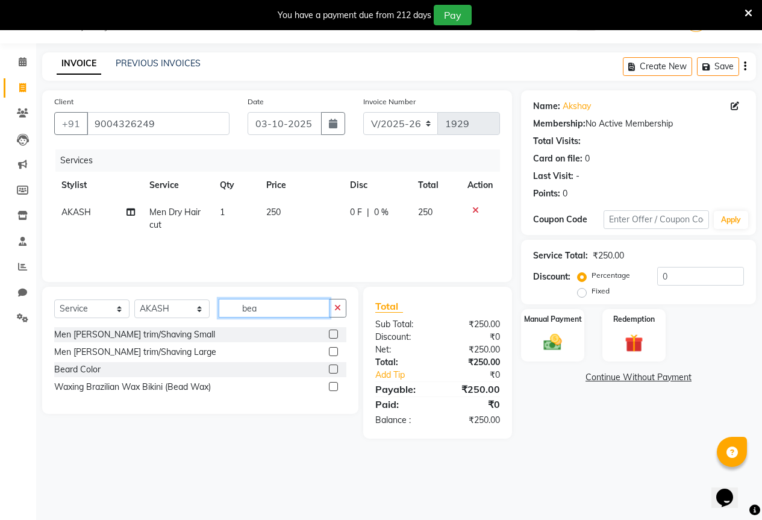
type input "bea"
click at [331, 337] on label at bounding box center [333, 333] width 9 height 9
click at [331, 337] on input "checkbox" at bounding box center [333, 335] width 8 height 8
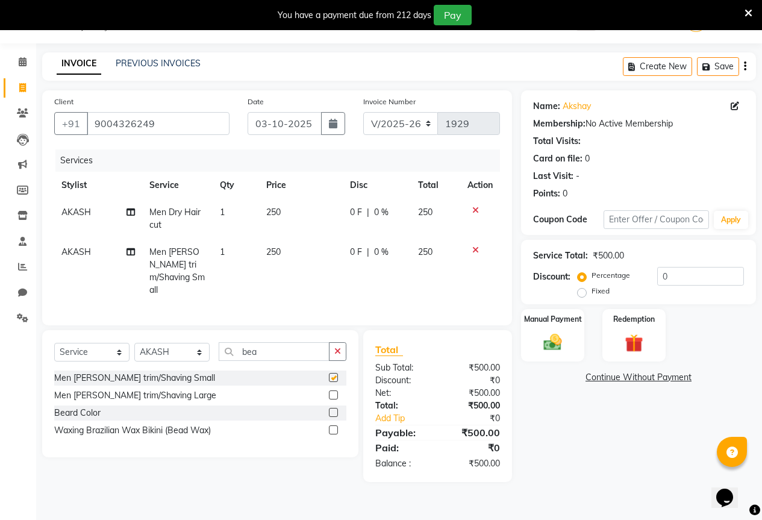
checkbox input "false"
click at [344, 240] on td "0 F | 0 %" at bounding box center [377, 270] width 68 height 65
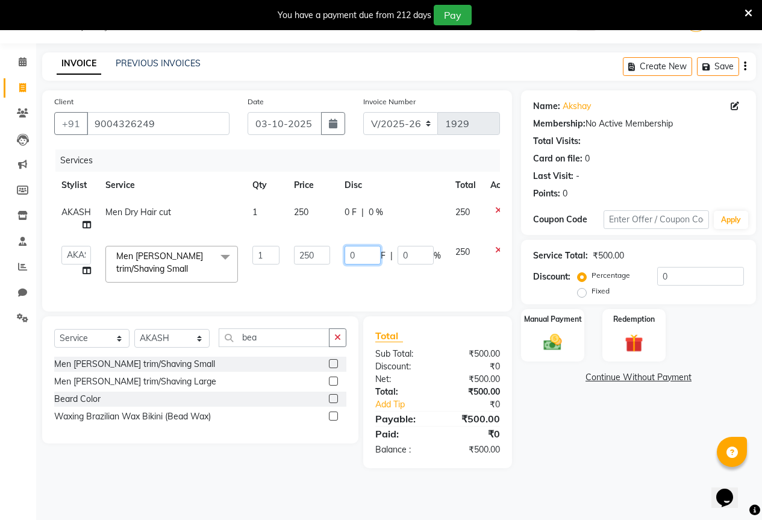
click at [364, 258] on input "0" at bounding box center [362, 255] width 36 height 19
type input "50"
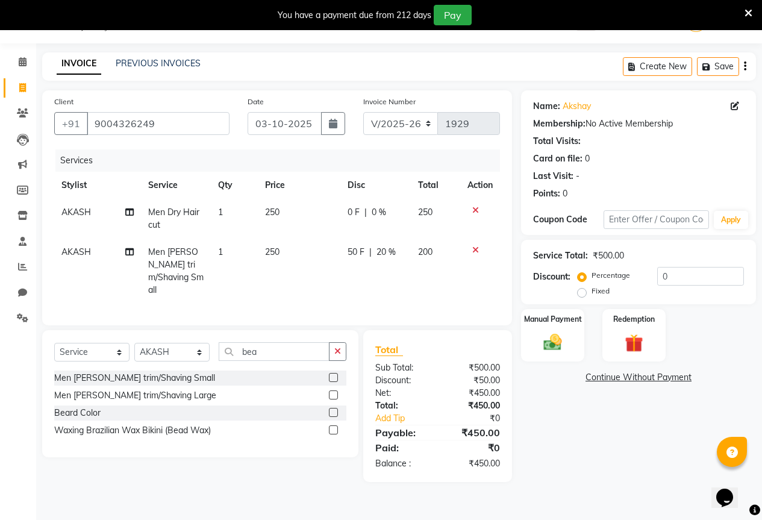
click at [403, 293] on div "Services Stylist Service Qty Price Disc Total Action AKASH Men Dry Hair cut 1 2…" at bounding box center [277, 231] width 446 height 164
click at [544, 351] on img at bounding box center [552, 342] width 31 height 22
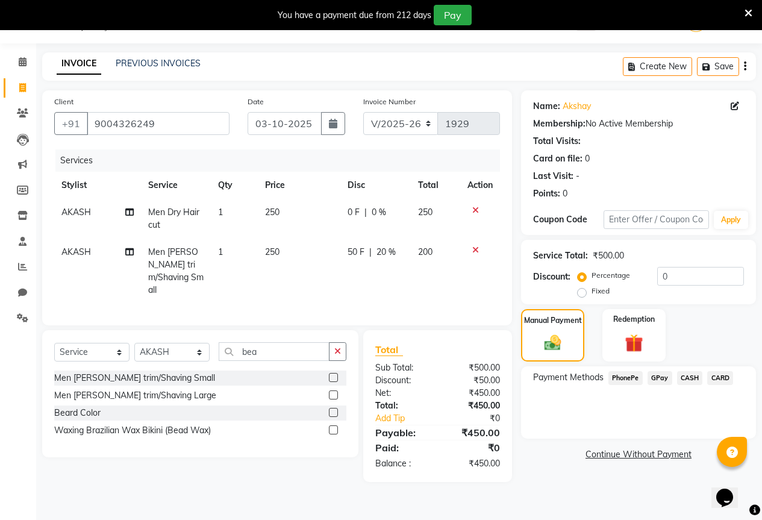
click at [661, 379] on span "GPay" at bounding box center [659, 378] width 25 height 14
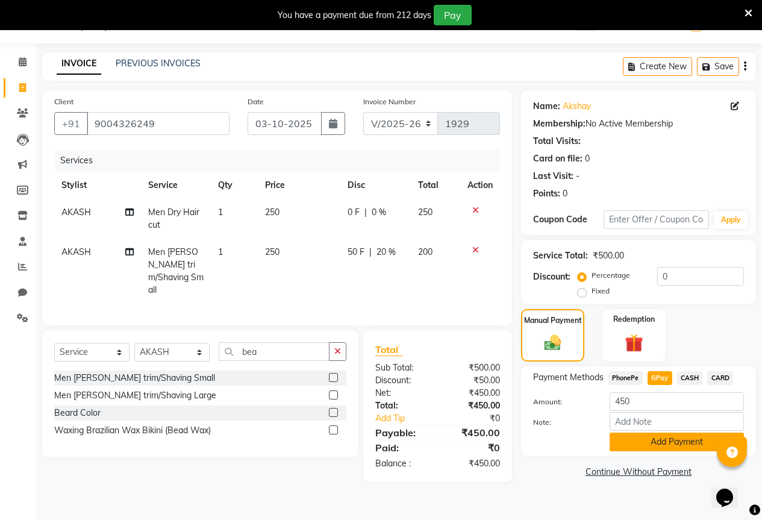
click at [660, 444] on button "Add Payment" at bounding box center [676, 441] width 134 height 19
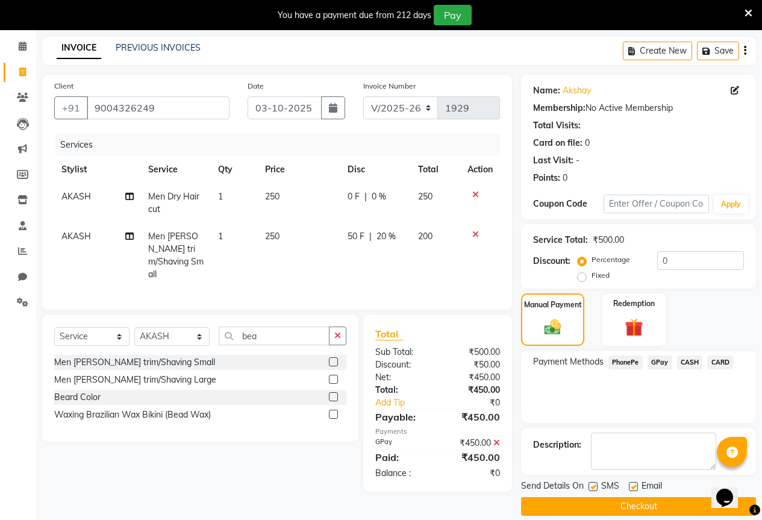
scroll to position [60, 0]
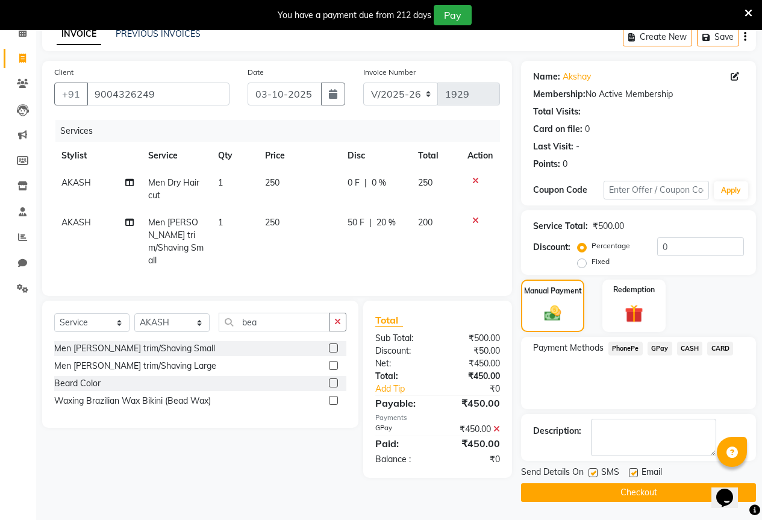
click at [610, 493] on button "Checkout" at bounding box center [638, 492] width 235 height 19
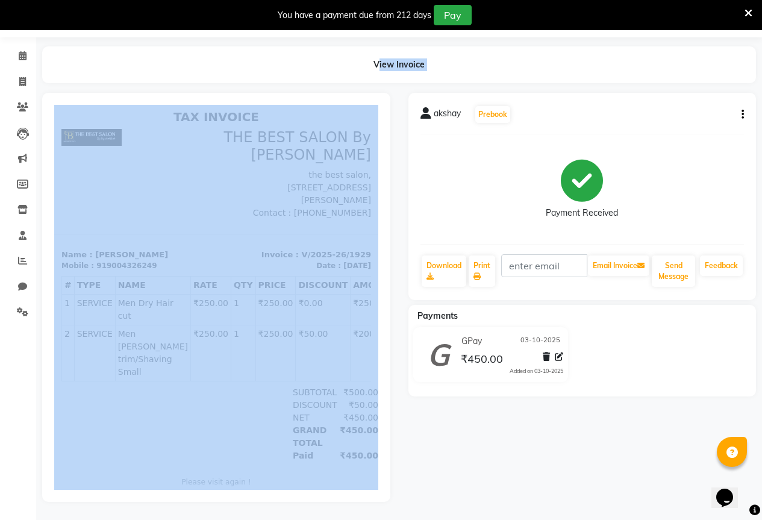
click at [7, 483] on html "08047224946 Select Location × The Best Salon By [PERSON_NAME], Wakad WhatsApp S…" at bounding box center [381, 224] width 762 height 520
